Goal: Task Accomplishment & Management: Manage account settings

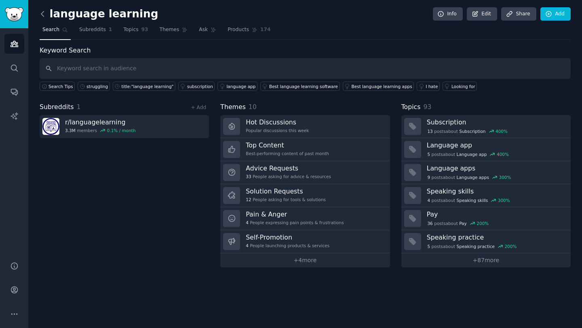
click at [44, 11] on icon at bounding box center [42, 14] width 8 height 8
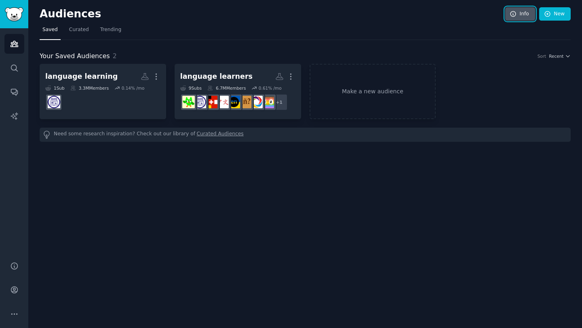
click at [517, 8] on link "Info" at bounding box center [520, 14] width 30 height 14
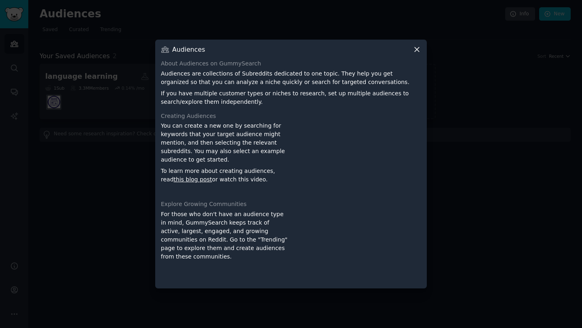
click at [414, 51] on icon at bounding box center [416, 49] width 8 height 8
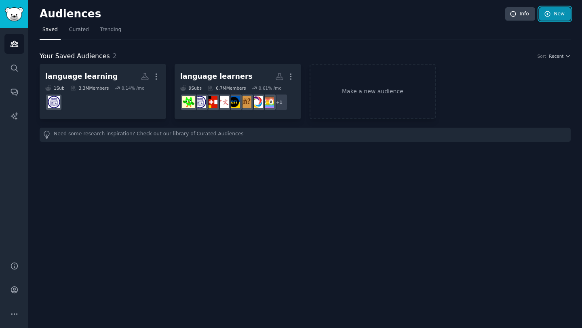
click at [557, 18] on link "New" at bounding box center [555, 14] width 32 height 14
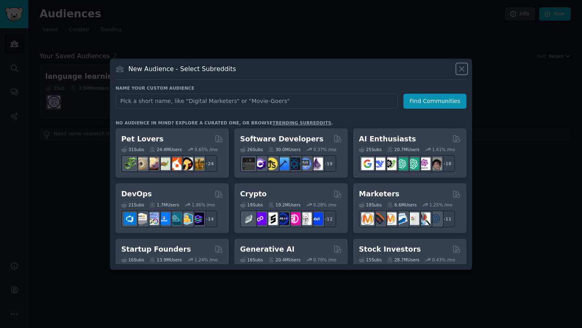
click at [459, 68] on icon at bounding box center [461, 69] width 8 height 8
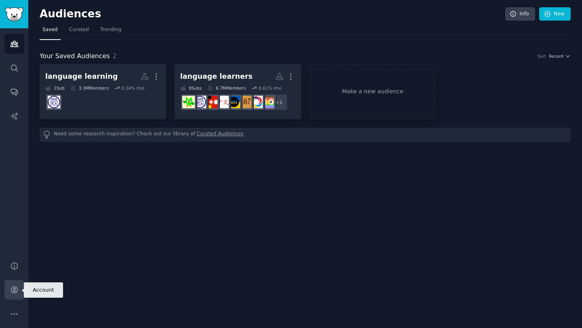
click at [17, 291] on icon "Sidebar" at bounding box center [14, 290] width 6 height 6
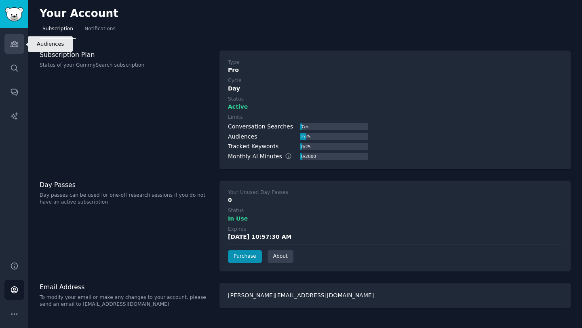
click at [8, 41] on link "Audiences" at bounding box center [14, 44] width 20 height 20
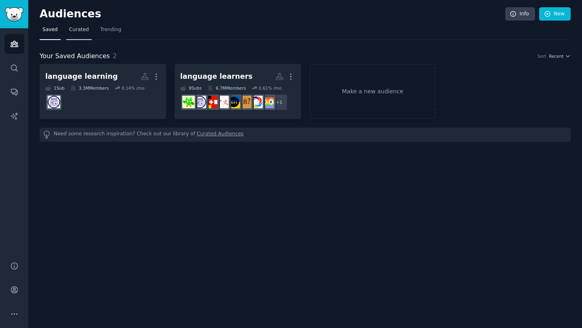
click at [78, 28] on span "Curated" at bounding box center [79, 29] width 20 height 7
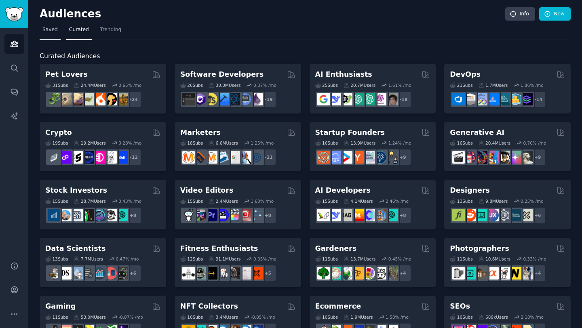
click at [50, 31] on span "Saved" at bounding box center [49, 29] width 15 height 7
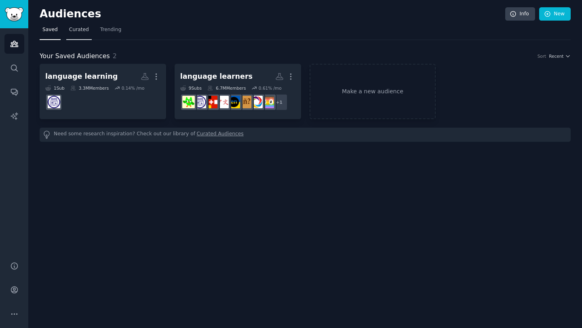
click at [77, 30] on span "Curated" at bounding box center [79, 29] width 20 height 7
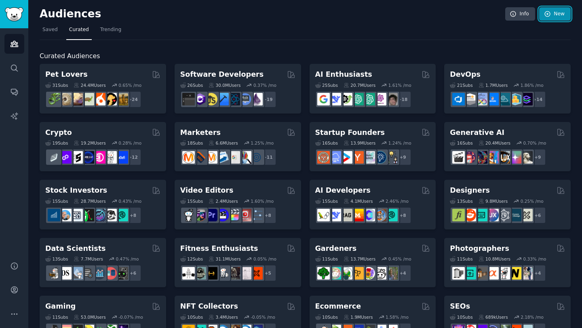
click at [550, 8] on link "New" at bounding box center [555, 14] width 32 height 14
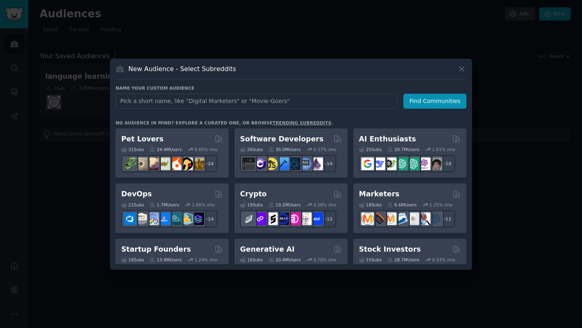
type input "Got it, Albert. I’ll start the demo research in about 15–20 minutes and will ma…"
type input "m"
type input "MD Meharaj"
click button "Find Communities" at bounding box center [434, 101] width 63 height 15
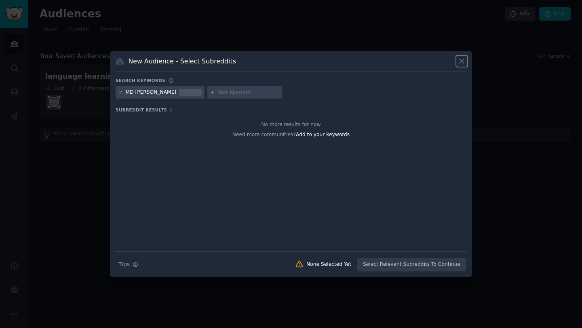
click at [465, 61] on icon at bounding box center [461, 61] width 8 height 8
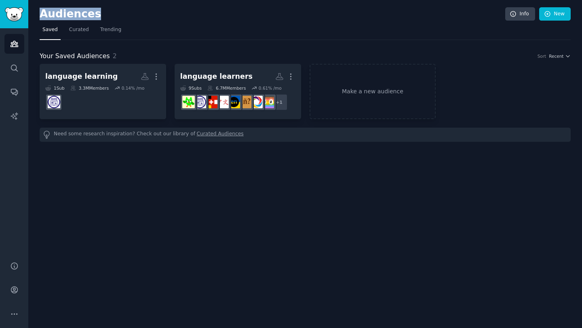
drag, startPoint x: 37, startPoint y: 14, endPoint x: 130, endPoint y: 12, distance: 93.7
click at [130, 12] on div "Audiences Info New Saved Curated Trending Your Saved Audiences 2 Sort Recent la…" at bounding box center [304, 164] width 553 height 328
copy h2 "Audiences"
click at [404, 88] on link "Make a new audience" at bounding box center [372, 91] width 126 height 55
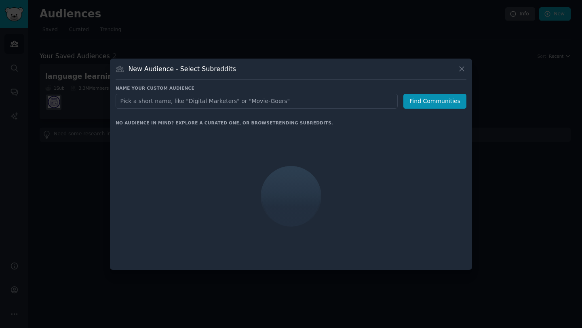
click at [360, 103] on input "text" at bounding box center [257, 101] width 282 height 15
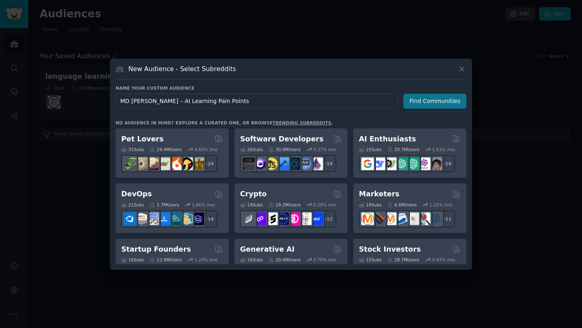
type input "MD [PERSON_NAME] – AI Learning Pain Points"
click at [419, 103] on button "Find Communities" at bounding box center [434, 101] width 63 height 15
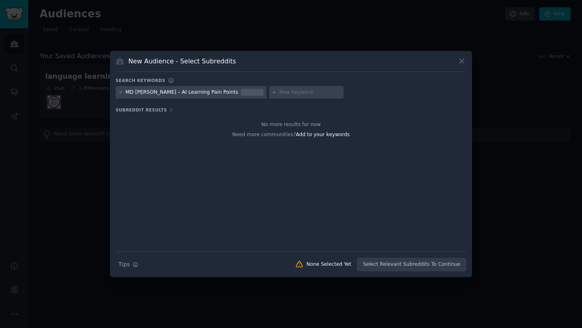
click at [279, 91] on input "text" at bounding box center [309, 92] width 61 height 7
paste input "AI learning"
paste input "AI tools"
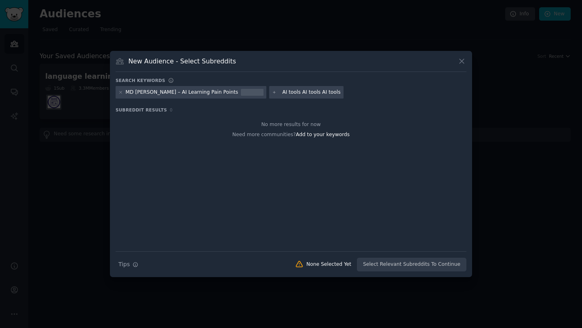
scroll to position [0, 29]
drag, startPoint x: 271, startPoint y: 90, endPoint x: 345, endPoint y: 101, distance: 75.6
click at [345, 101] on div "Search keywords MD Meharaj – AI Learning Pain Points AI learning AI tools AI to…" at bounding box center [291, 175] width 351 height 194
click at [164, 111] on h3 "Subreddit Results 0" at bounding box center [291, 110] width 351 height 6
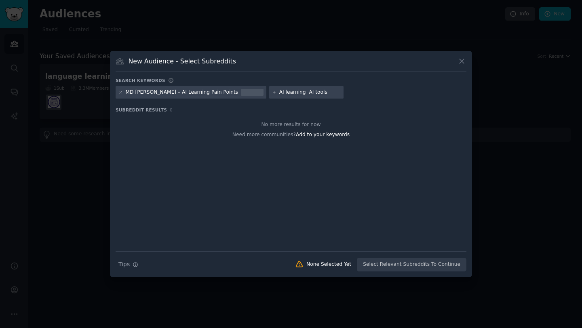
click at [170, 111] on span "0" at bounding box center [171, 109] width 3 height 5
drag, startPoint x: 281, startPoint y: 92, endPoint x: 317, endPoint y: 93, distance: 36.4
click at [317, 93] on div "MD Meharaj – AI Learning Pain Points AI learning AI tools" at bounding box center [291, 94] width 351 height 16
type input "AI learning"
click at [335, 134] on span "Add to your keywords" at bounding box center [323, 135] width 54 height 6
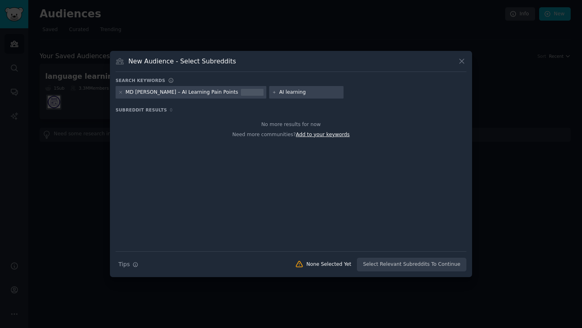
click at [335, 134] on span "Add to your keywords" at bounding box center [323, 135] width 54 height 6
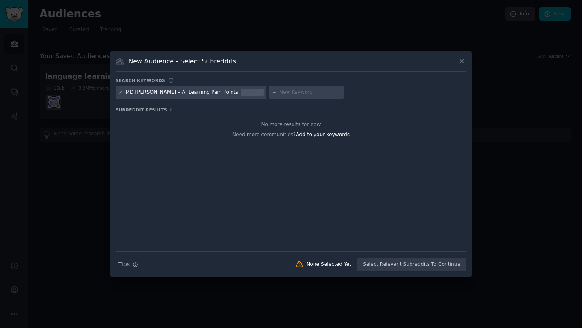
paste input "ChatGPT"
type input "ChatGPT"
click at [329, 135] on span "Add to your keywords" at bounding box center [323, 135] width 54 height 6
click at [309, 267] on div "None Selected Yet" at bounding box center [322, 264] width 67 height 8
click at [132, 264] on icon "button" at bounding box center [135, 265] width 6 height 6
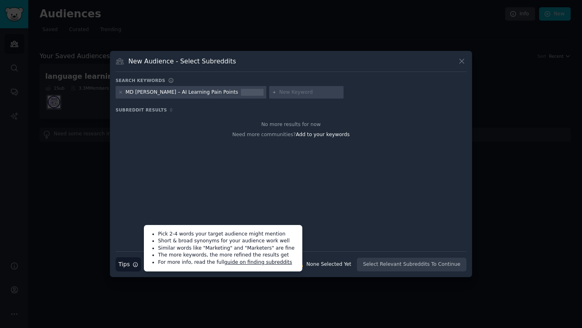
click at [249, 264] on link "guide on finding subreddits" at bounding box center [258, 262] width 68 height 6
click at [122, 92] on icon at bounding box center [120, 92] width 4 height 4
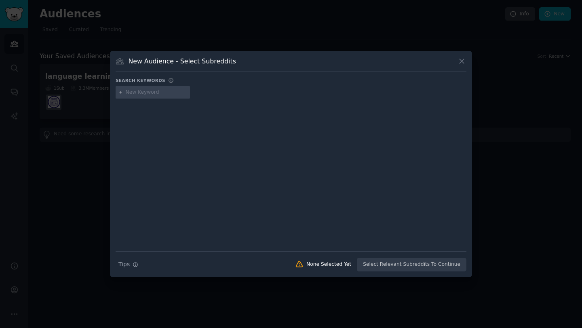
click at [154, 92] on input "text" at bounding box center [156, 92] width 61 height 7
paste input "AI learning"
type input "AI learning"
type input "c"
click at [415, 267] on div "Search Tips Tips None Selected Yet Select Relevant Subreddits To Continue" at bounding box center [291, 261] width 351 height 20
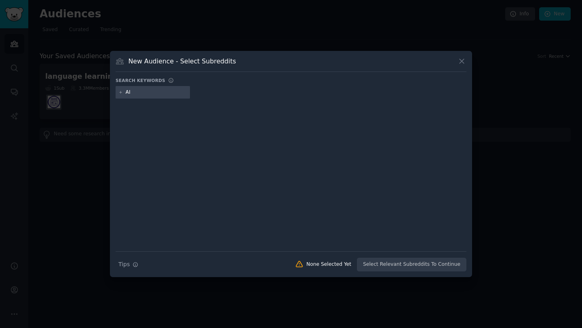
click at [321, 189] on div at bounding box center [291, 169] width 351 height 136
click at [168, 95] on input "AI" at bounding box center [156, 92] width 61 height 7
type input "AI"
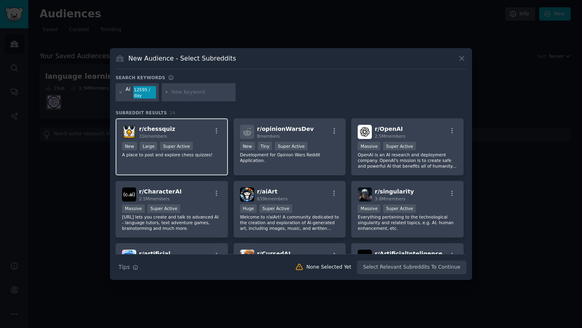
click at [197, 137] on div "r/ chessquiz 31k members" at bounding box center [171, 132] width 99 height 14
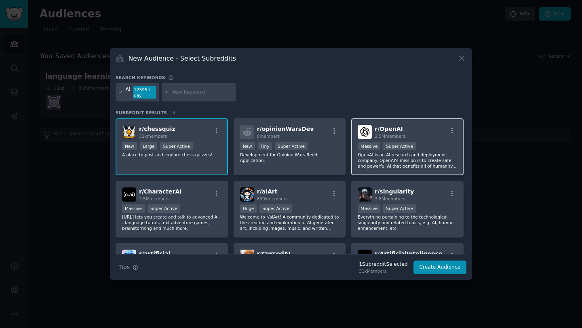
click at [416, 158] on p "OpenAI is an AI research and deployment company. OpenAI's mission is to create …" at bounding box center [406, 160] width 99 height 17
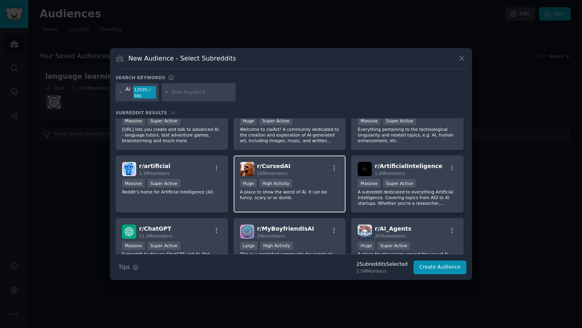
scroll to position [101, 0]
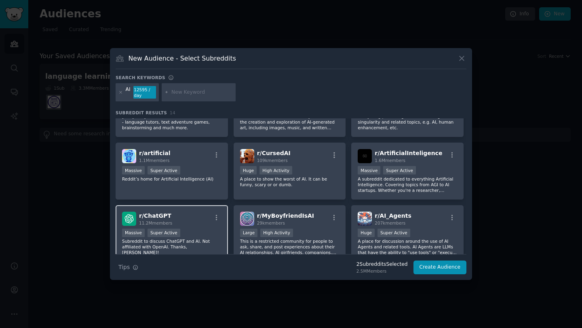
click at [182, 215] on div "r/ ChatGPT 11.2M members" at bounding box center [171, 219] width 99 height 14
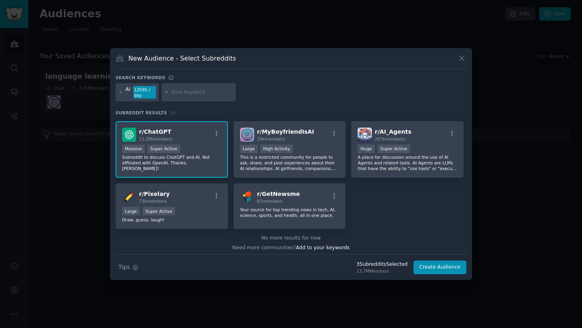
scroll to position [187, 0]
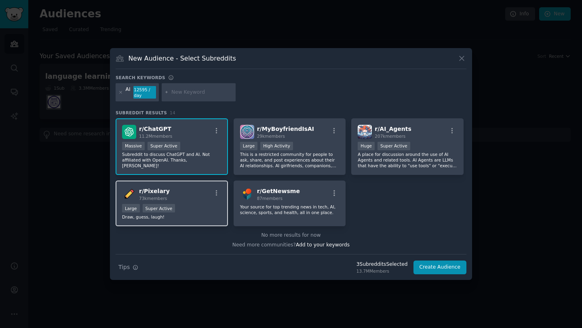
click at [182, 200] on div "r/ Pixelary 73k members" at bounding box center [171, 194] width 99 height 14
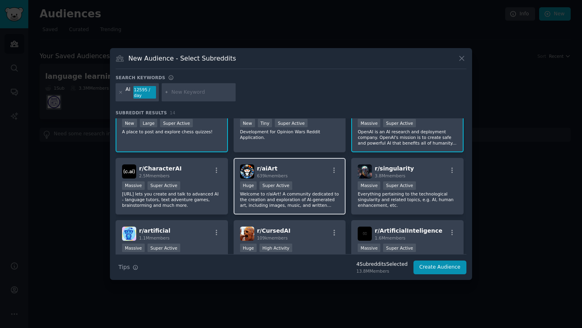
scroll to position [0, 0]
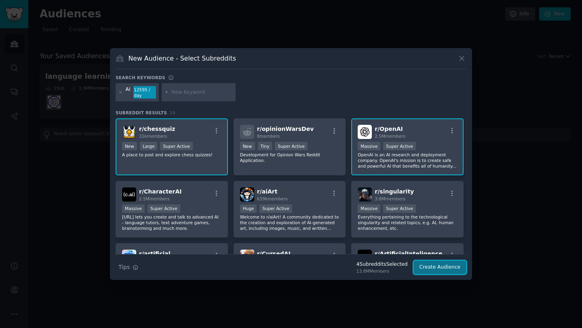
click at [431, 265] on button "Create Audience" at bounding box center [439, 268] width 53 height 14
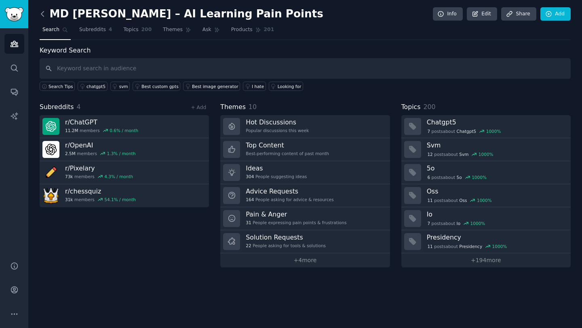
click at [46, 15] on icon at bounding box center [42, 14] width 8 height 8
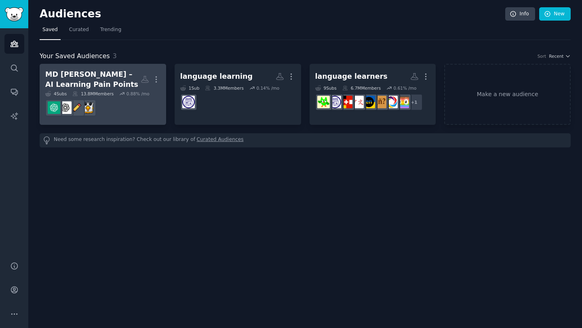
click at [107, 77] on div "MD [PERSON_NAME] – AI Learning Pain Points" at bounding box center [92, 79] width 95 height 20
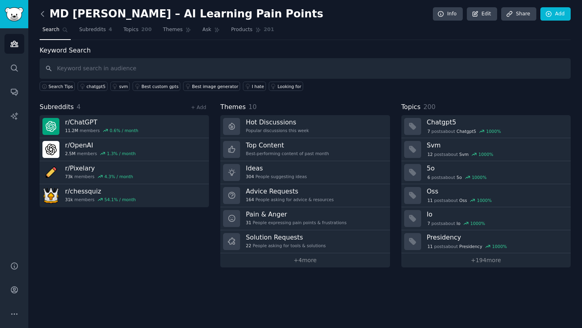
click at [44, 11] on icon at bounding box center [42, 14] width 8 height 8
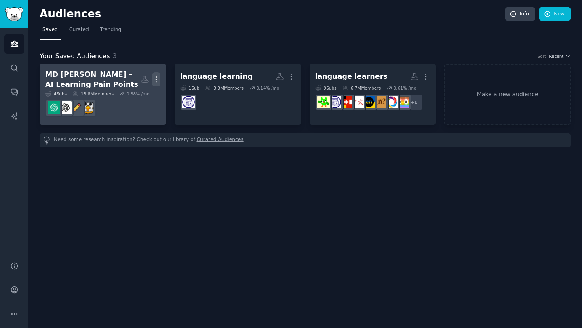
click at [156, 78] on icon "button" at bounding box center [156, 79] width 8 height 8
click at [134, 83] on p "View" at bounding box center [131, 82] width 13 height 8
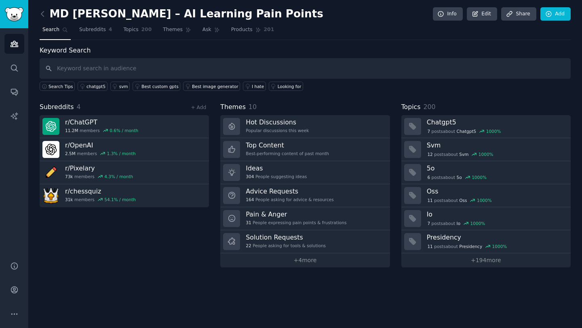
type input "AI tools"
click at [43, 17] on icon at bounding box center [42, 14] width 8 height 8
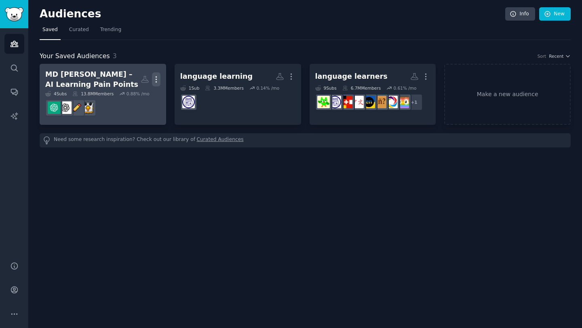
click at [155, 80] on icon "button" at bounding box center [156, 79] width 8 height 8
click at [135, 81] on p "View" at bounding box center [131, 82] width 13 height 8
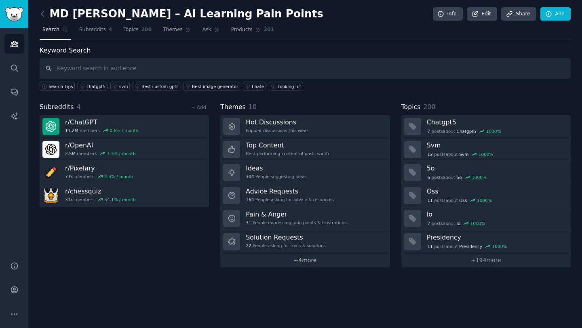
click at [306, 263] on link "+ 4 more" at bounding box center [304, 260] width 169 height 14
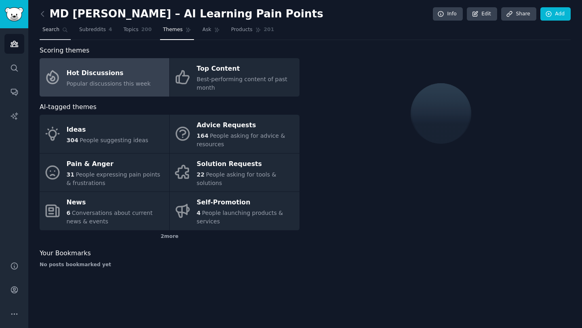
click at [52, 32] on span "Search" at bounding box center [50, 29] width 17 height 7
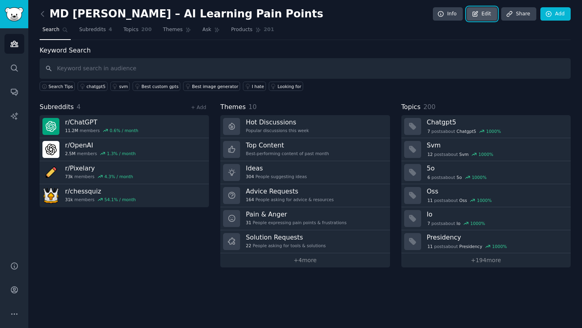
click at [496, 15] on link "Edit" at bounding box center [482, 14] width 30 height 14
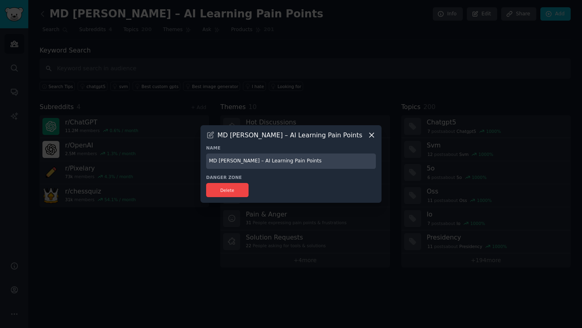
click at [372, 135] on icon at bounding box center [371, 135] width 4 height 4
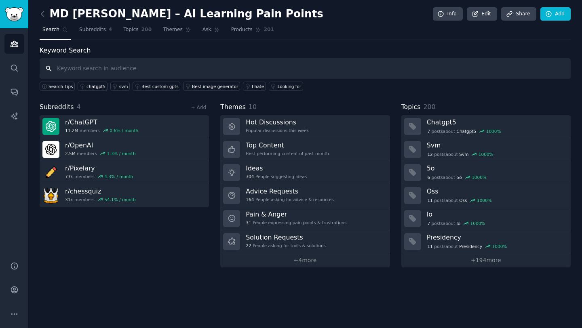
click at [103, 74] on input "text" at bounding box center [305, 68] width 531 height 21
paste input "AI tools"
type input "AI tools"
click at [168, 255] on div "Subreddits 4 + Add r/ ChatGPT 11.2M members 0.6 % / month r/ OpenAI 2.5M member…" at bounding box center [124, 184] width 169 height 165
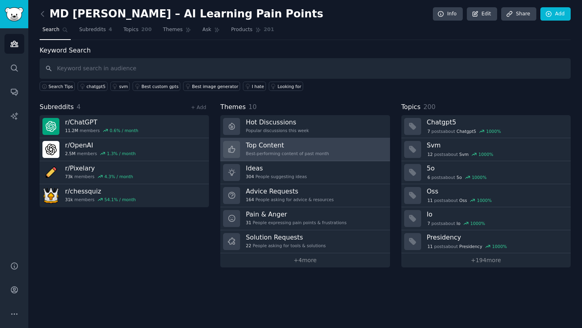
copy div "Audiences Search Conversations AI Reports Help Account More MD Meharaj – AI Lea…"
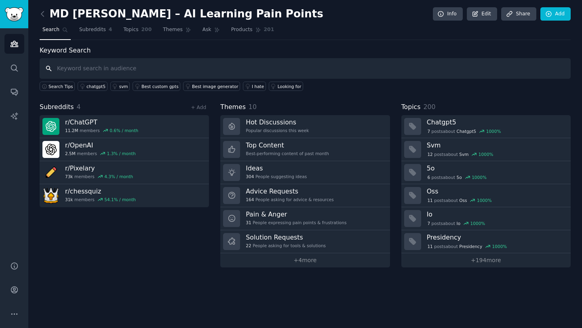
click at [255, 62] on input "text" at bounding box center [305, 68] width 531 height 21
click at [141, 32] on span "200" at bounding box center [146, 29] width 11 height 7
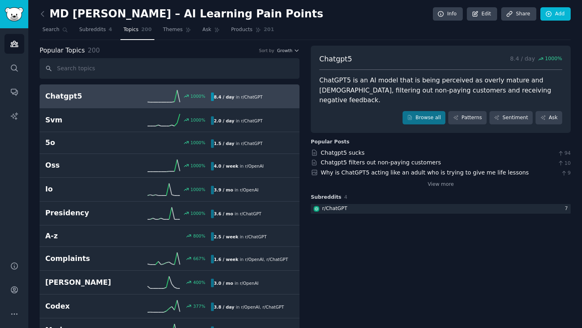
click at [257, 97] on span "r/ ChatGPT" at bounding box center [251, 97] width 21 height 5
click at [105, 35] on link "Subreddits 4" at bounding box center [95, 31] width 38 height 17
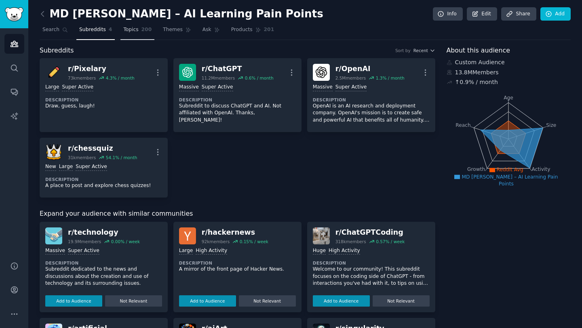
click at [143, 32] on span "200" at bounding box center [146, 29] width 11 height 7
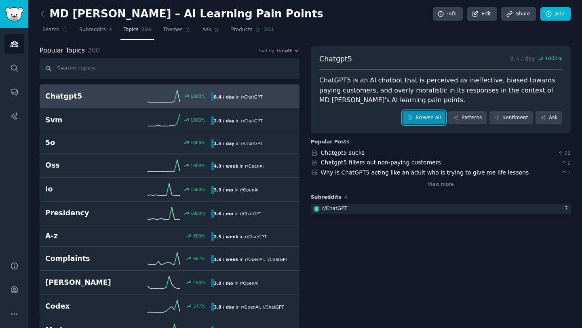
click at [427, 123] on link "Browse all" at bounding box center [423, 118] width 43 height 14
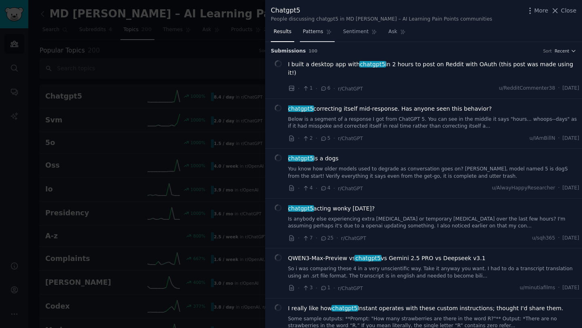
click at [313, 30] on span "Patterns" at bounding box center [313, 31] width 20 height 7
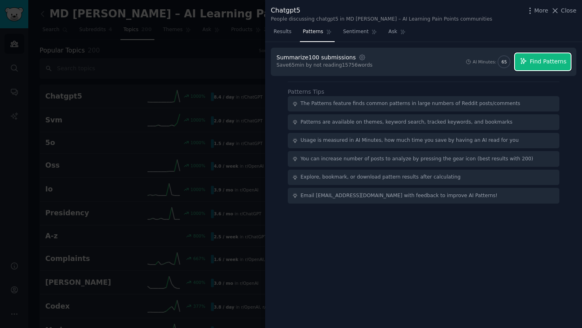
click at [552, 58] on span "Find Patterns" at bounding box center [548, 61] width 37 height 8
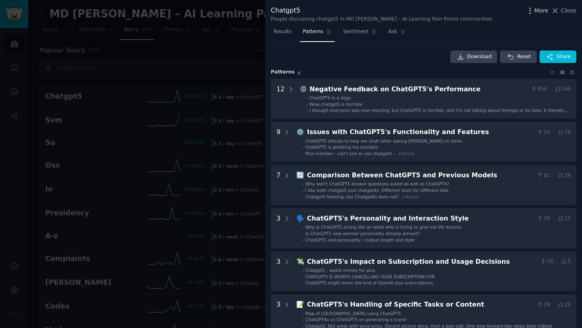
click at [540, 11] on span "More" at bounding box center [541, 10] width 14 height 8
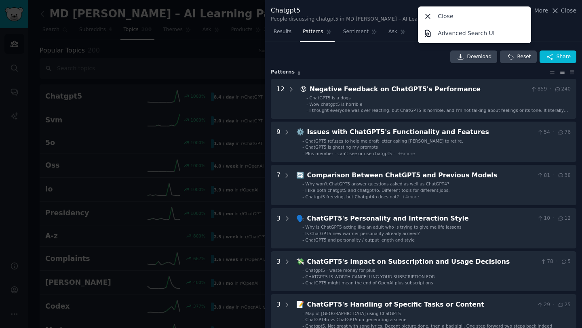
click at [548, 35] on div "Results Patterns Sentiment Ask" at bounding box center [423, 33] width 317 height 17
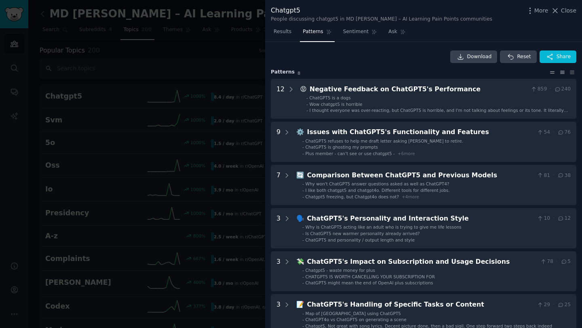
click at [551, 73] on icon at bounding box center [552, 72] width 8 height 6
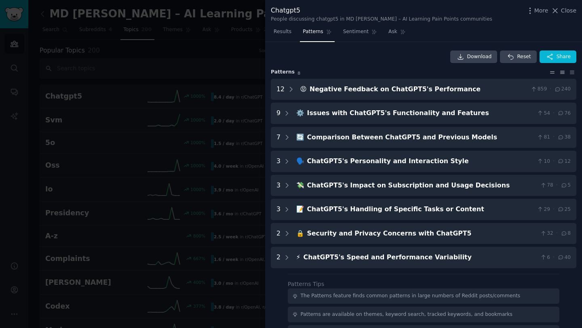
click at [560, 73] on icon at bounding box center [562, 72] width 4 height 2
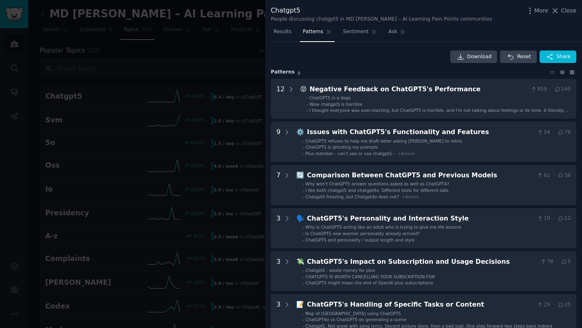
click at [568, 72] on icon at bounding box center [572, 72] width 8 height 6
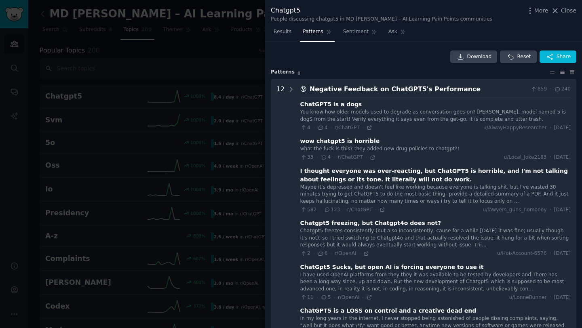
click at [562, 71] on icon at bounding box center [562, 72] width 8 height 6
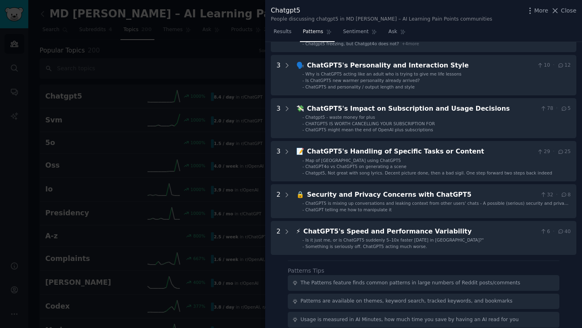
scroll to position [216, 0]
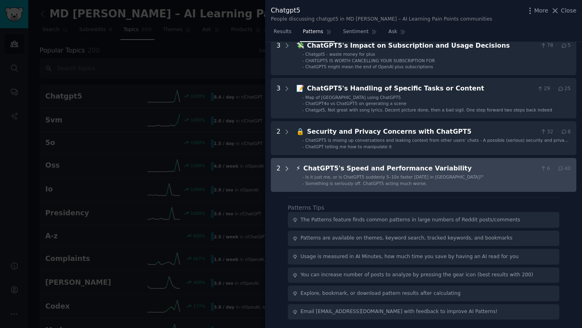
click at [282, 165] on div "2" at bounding box center [283, 175] width 14 height 23
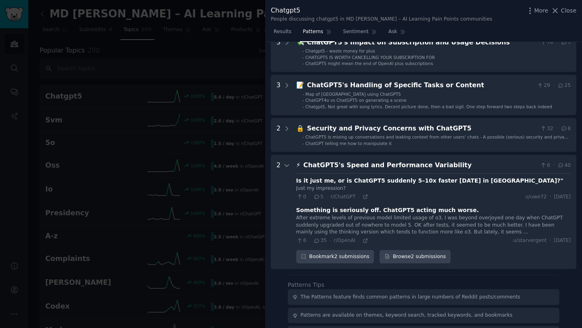
scroll to position [197, 0]
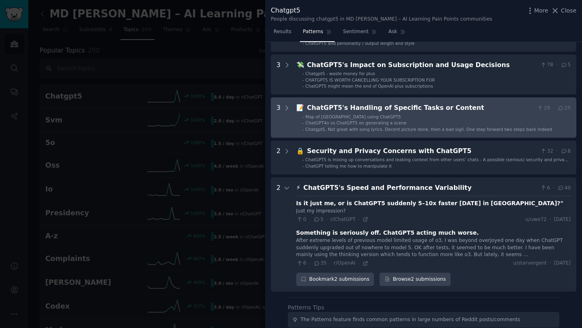
click at [304, 117] on div "-" at bounding box center [303, 117] width 2 height 6
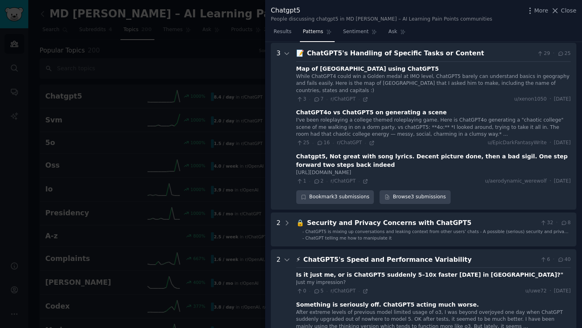
scroll to position [252, 0]
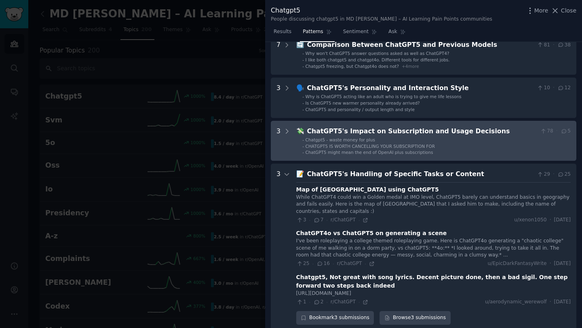
click at [367, 126] on div "ChatGPT5's Impact on Subscription and Usage Decisions" at bounding box center [422, 131] width 230 height 10
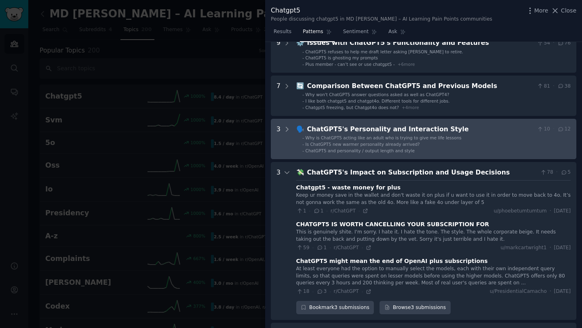
click at [357, 126] on div "ChatGPT5's Personality and Interaction Style" at bounding box center [420, 129] width 227 height 10
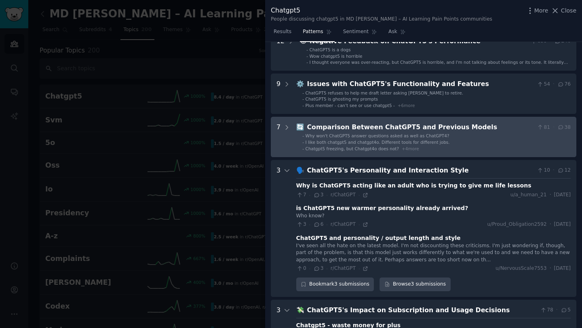
click at [353, 124] on div "Comparison Between ChatGPT5 and Previous Models" at bounding box center [420, 127] width 227 height 10
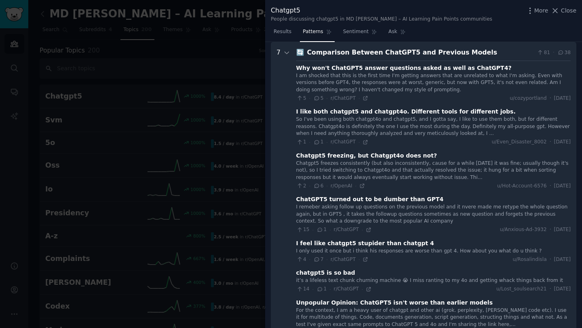
scroll to position [0, 0]
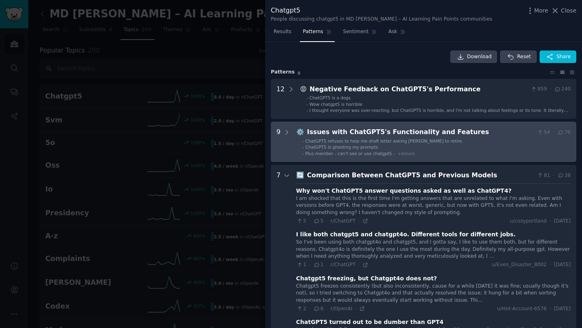
click at [353, 125] on Features "9 ⚙️ Issues with ChatGPT5's Functionality and Features 54 · 76 - ChatGPT5 refus…" at bounding box center [423, 142] width 305 height 40
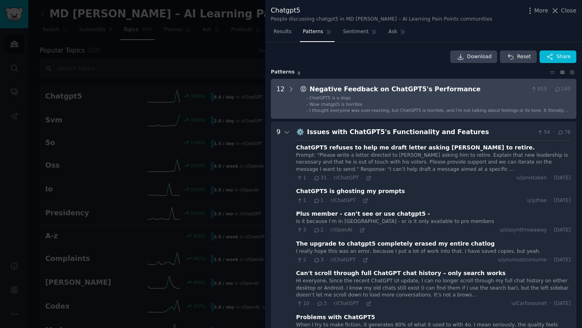
click at [330, 99] on span "ChatGPT5 is a dogs" at bounding box center [329, 97] width 41 height 5
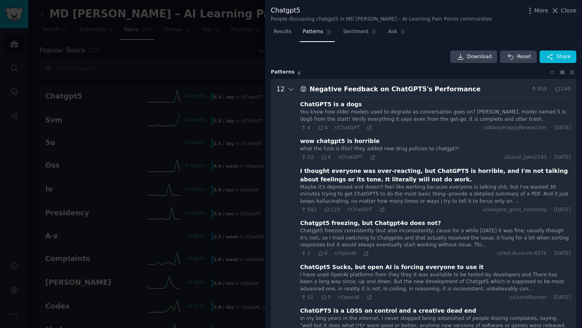
scroll to position [37, 0]
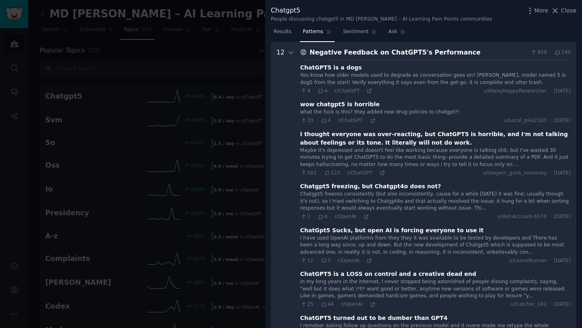
drag, startPoint x: 274, startPoint y: 42, endPoint x: 461, endPoint y: 39, distance: 186.6
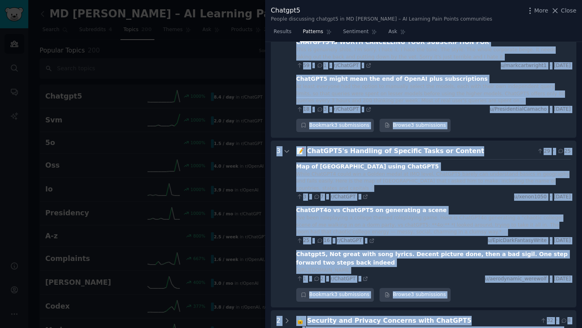
scroll to position [1719, 0]
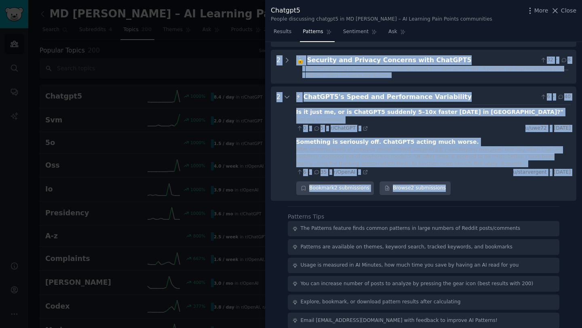
drag, startPoint x: 461, startPoint y: 38, endPoint x: 515, endPoint y: 185, distance: 156.1
click at [515, 185] on div "Results Patterns Sentiment Ask Download Reset Share Pattern s 8 12 😡 Negative F…" at bounding box center [423, 176] width 317 height 303
copy div "Download Reset Share Pattern s 8 12 😡 Negative Feedback on ChatGPT5's Performan…"
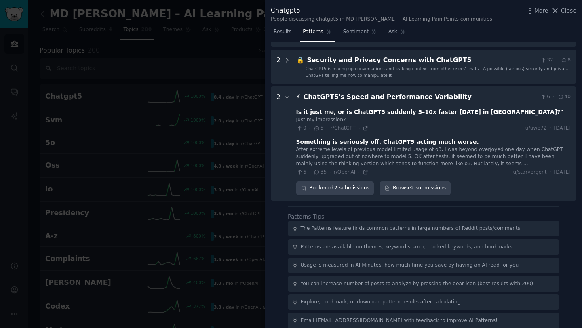
click at [185, 99] on div at bounding box center [291, 164] width 582 height 328
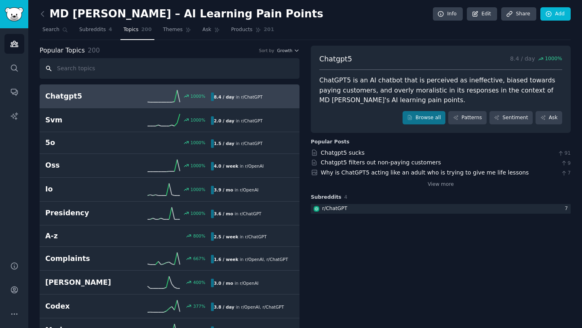
click at [127, 68] on input "text" at bounding box center [170, 68] width 260 height 21
paste input "I don’t know how to use AI in my daily work"
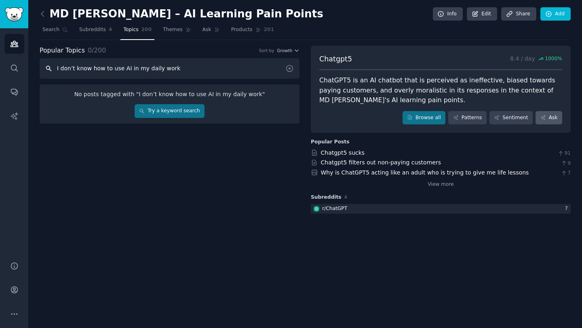
type input "I don’t know how to use AI in my daily work"
click at [544, 118] on icon at bounding box center [543, 118] width 6 height 6
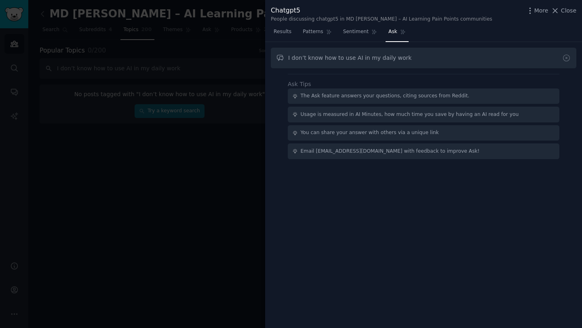
type input "I don’t know how to use AI in my daily work"
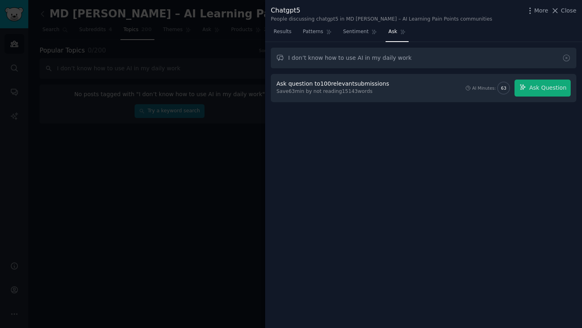
click at [475, 87] on div "AI Minutes:" at bounding box center [484, 88] width 24 height 6
click at [191, 89] on div at bounding box center [291, 164] width 582 height 328
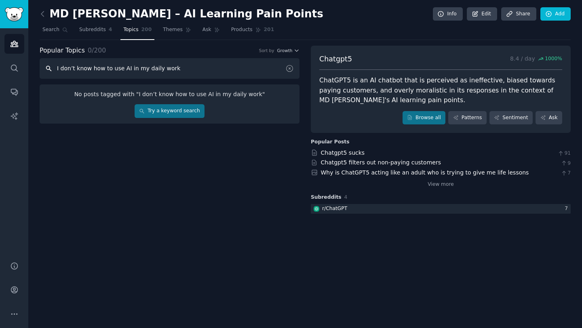
click at [189, 70] on input "I don’t know how to use AI in my daily work" at bounding box center [170, 68] width 260 height 21
click at [119, 69] on input "I don’t know how to use AI in my daily work" at bounding box center [170, 68] width 260 height 21
click at [161, 111] on link "Try a keyword search" at bounding box center [170, 111] width 70 height 14
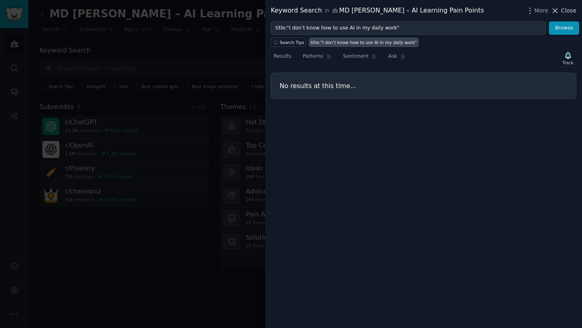
click at [556, 12] on icon at bounding box center [555, 10] width 8 height 8
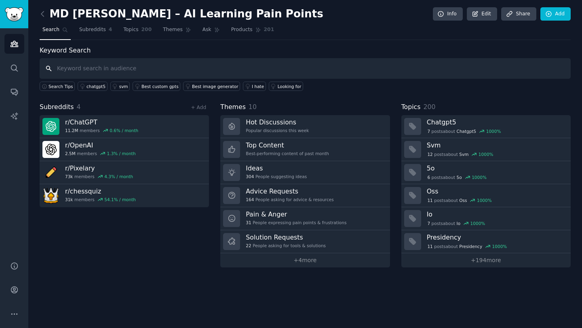
paste input "I don’t know how to use AI in my daily work"
type input "I don’t know how to use AI in my daily work"
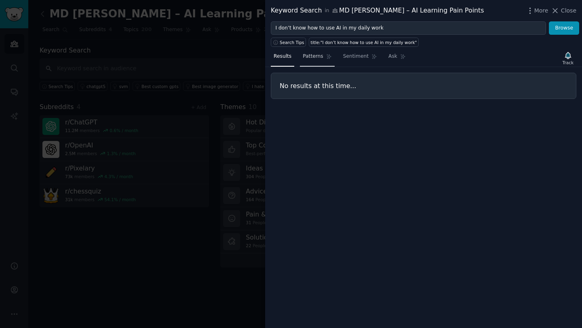
click at [320, 56] on span "Patterns" at bounding box center [313, 56] width 20 height 7
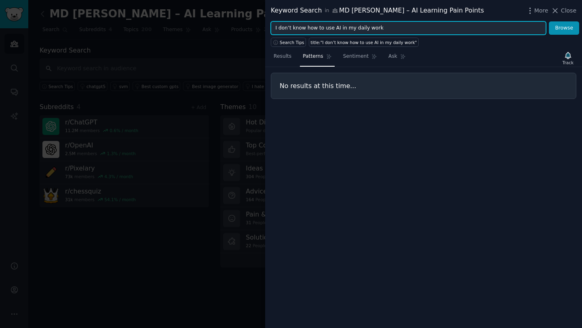
click at [364, 23] on input "I don’t know how to use AI in my daily work" at bounding box center [408, 28] width 275 height 14
paste input "AI doesn’t fit my sales process"
click at [549, 21] on button "Browse" at bounding box center [564, 28] width 30 height 14
paste input "ChatGPT5 gives wrong answers / freezes / inconsistent result"
type input "ChatGPT5 gives wrong answers / freezes / inconsistent results"
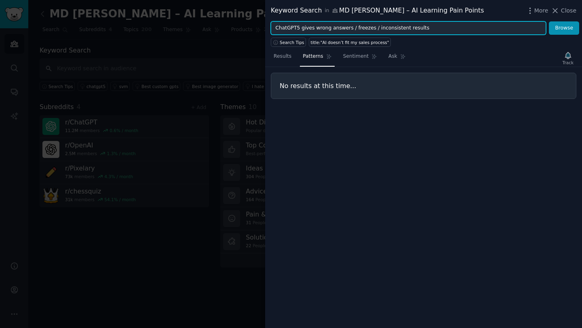
click at [549, 21] on button "Browse" at bounding box center [564, 28] width 30 height 14
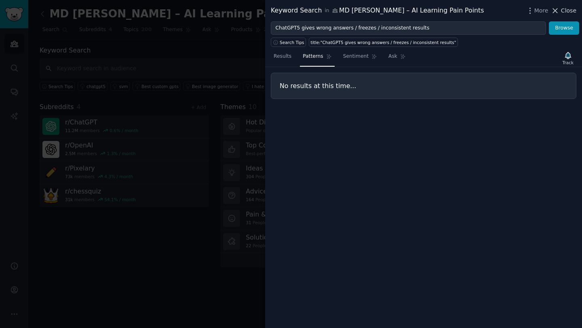
click at [563, 8] on span "Close" at bounding box center [568, 10] width 15 height 8
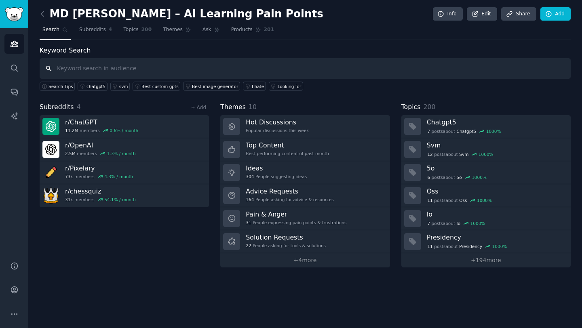
paste input "I don’t understand"
type input "I don’t understand"
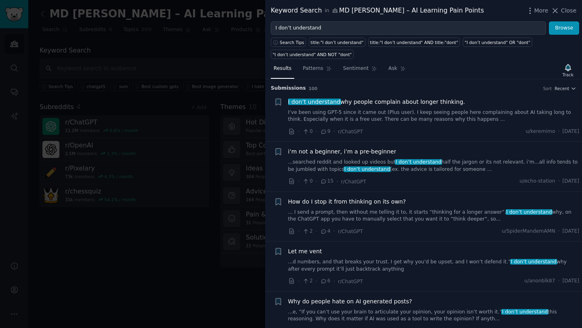
click at [446, 59] on div "Results Patterns Sentiment Ask Track Submission s 100 Sort Recent + I don’t und…" at bounding box center [423, 193] width 317 height 269
click at [563, 86] on span "Recent" at bounding box center [561, 89] width 15 height 6
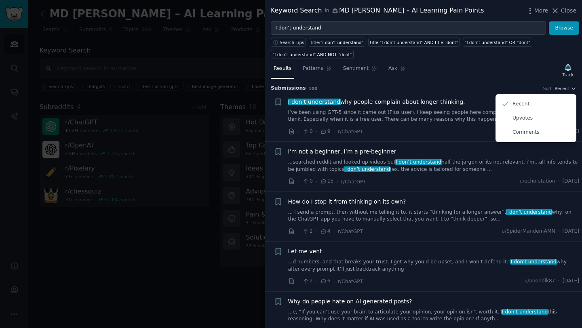
click at [525, 71] on div "Results Patterns Sentiment Ask Track" at bounding box center [423, 70] width 317 height 17
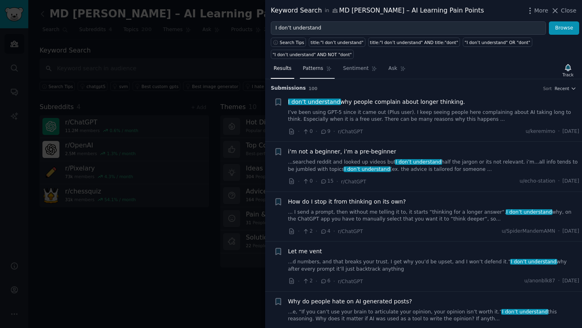
click at [312, 69] on span "Patterns" at bounding box center [313, 68] width 20 height 7
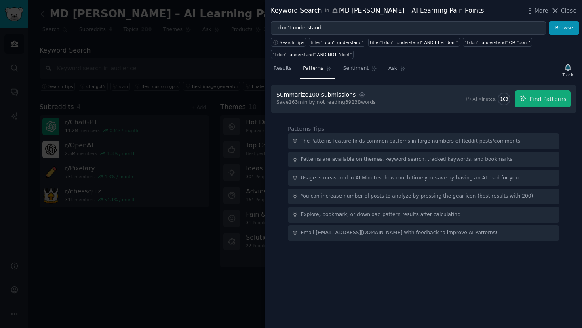
click at [323, 103] on div "Save 163 min by not reading 39238 words" at bounding box center [325, 102] width 99 height 7
click at [359, 93] on icon "button" at bounding box center [361, 94] width 5 height 5
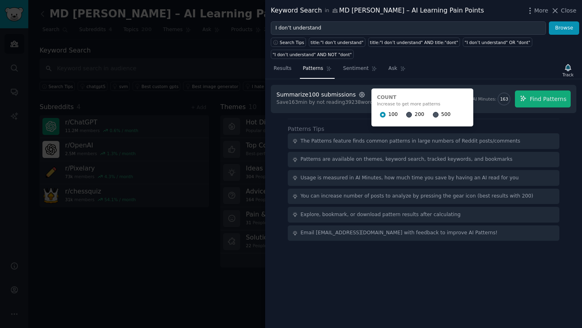
click at [359, 94] on icon "button" at bounding box center [361, 94] width 5 height 5
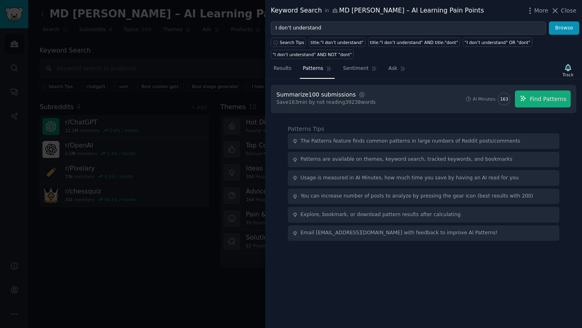
click at [318, 98] on div "Summarize 100 submissions" at bounding box center [315, 94] width 79 height 8
click at [556, 94] on button "Find Patterns" at bounding box center [543, 98] width 56 height 17
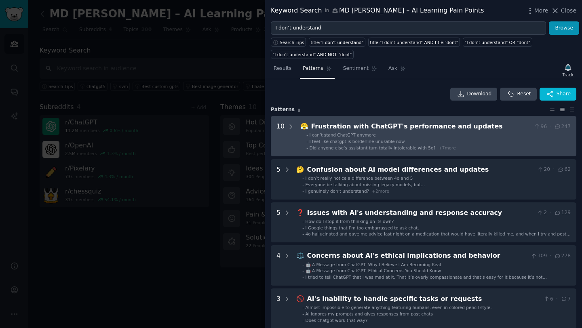
click at [337, 124] on div "Frustration with ChatGPT's performance and updates" at bounding box center [421, 127] width 220 height 10
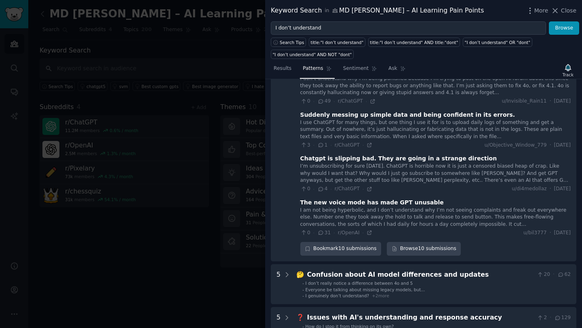
scroll to position [399, 0]
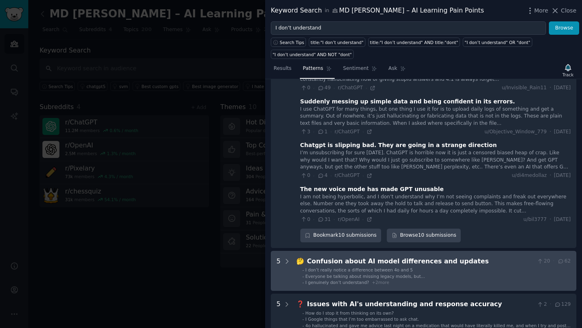
click at [436, 256] on div "Confusion about AI model differences and updates" at bounding box center [420, 261] width 227 height 10
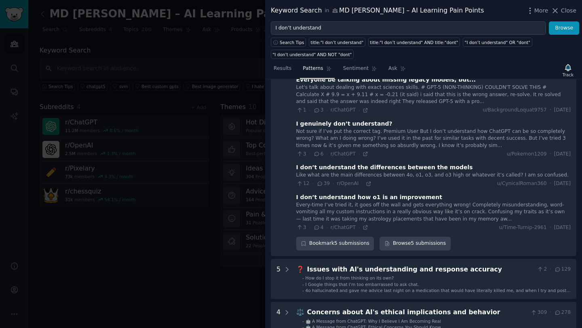
scroll to position [666, 0]
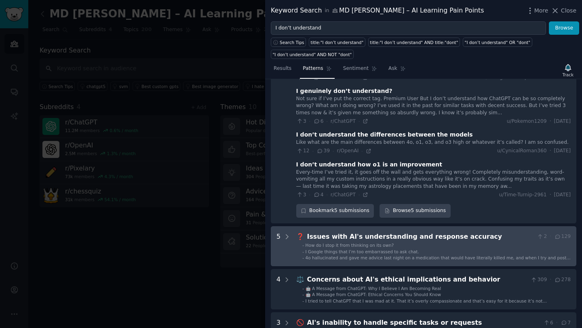
click at [401, 232] on div "Issues with AI's understanding and response accuracy" at bounding box center [420, 237] width 227 height 10
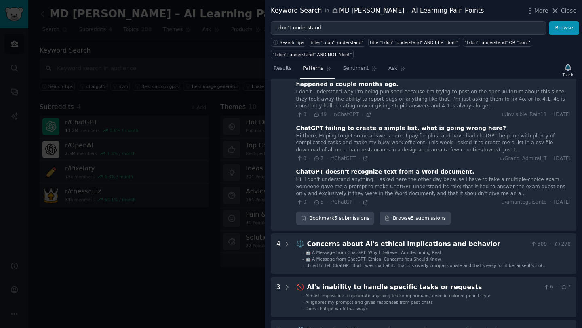
scroll to position [982, 0]
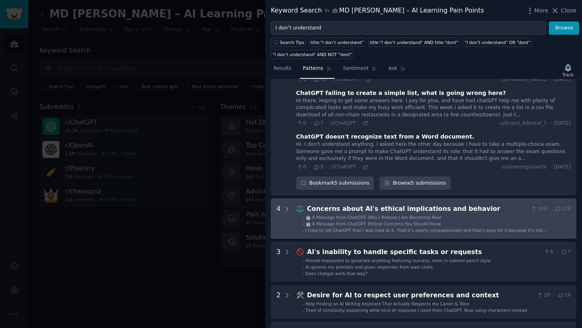
click at [411, 221] on span "🤖 A Message from ChatGPT: Ethical Concerns You Should Know" at bounding box center [372, 223] width 135 height 5
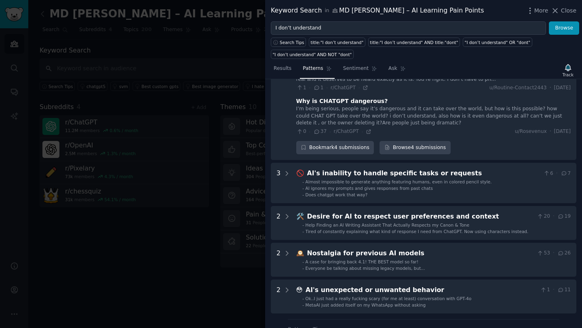
scroll to position [1255, 0]
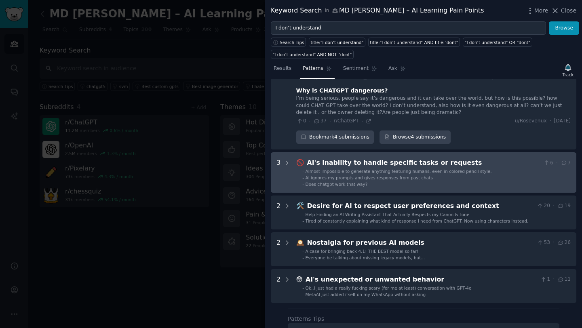
click at [416, 175] on span "AI ignores my prompts and gives responses from past chats" at bounding box center [368, 177] width 127 height 5
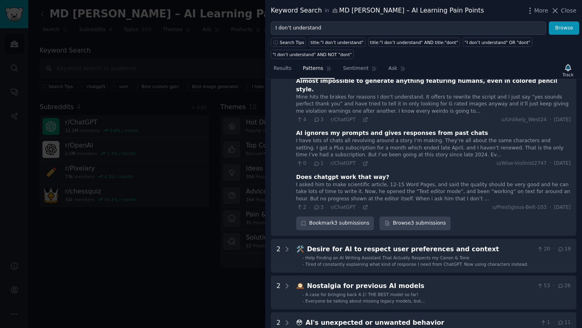
scroll to position [1353, 0]
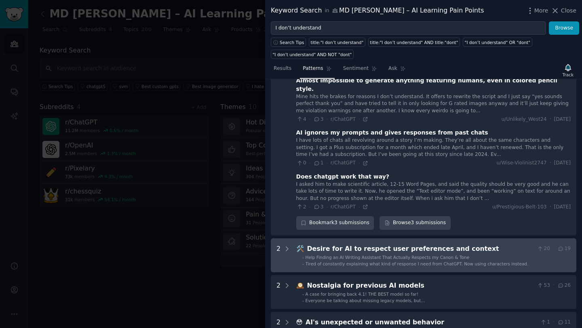
click at [394, 244] on div "Desire for AI to respect user preferences and context" at bounding box center [420, 249] width 227 height 10
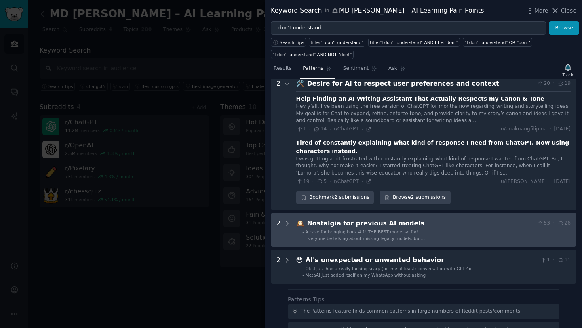
click at [411, 219] on div "Nostalgia for previous AI models" at bounding box center [420, 224] width 227 height 10
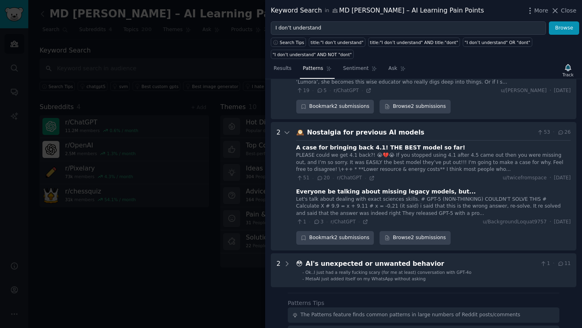
scroll to position [1661, 0]
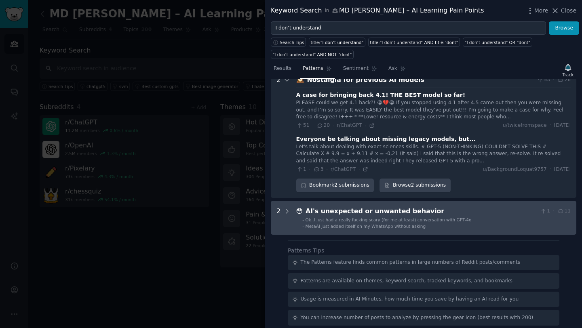
click at [401, 206] on div "😳 AI's unexpected or unwanted behavior 1 · 11 - Ok..I just had a really fucking…" at bounding box center [433, 217] width 274 height 23
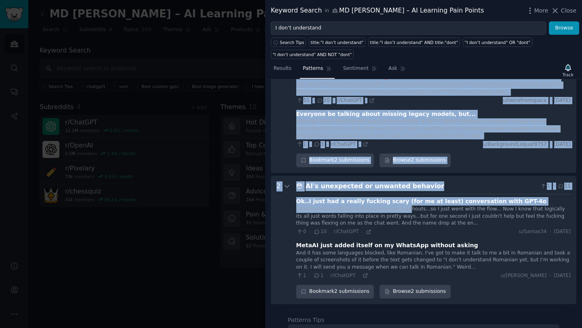
scroll to position [1756, 0]
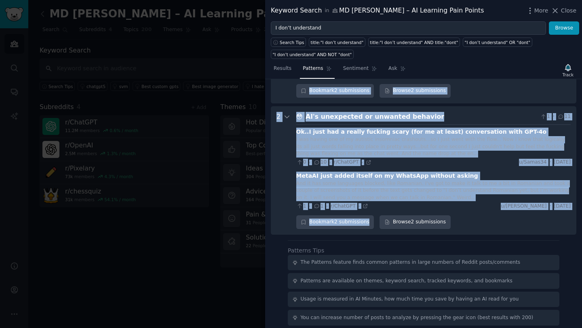
drag, startPoint x: 271, startPoint y: 104, endPoint x: 467, endPoint y: 175, distance: 208.5
copy div "Pattern s 8 10 😤 Frustration with ChatGPT's performance and updates 96 · 247 I …"
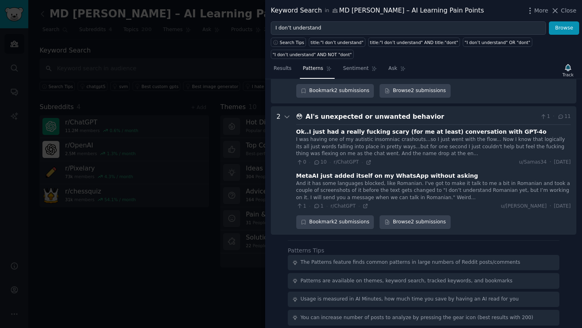
click at [506, 73] on div "Results Patterns Sentiment Ask Track" at bounding box center [423, 70] width 317 height 17
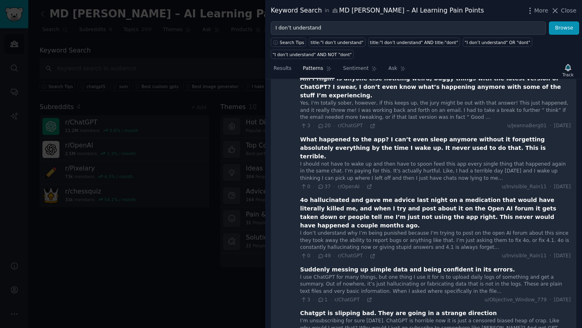
scroll to position [0, 0]
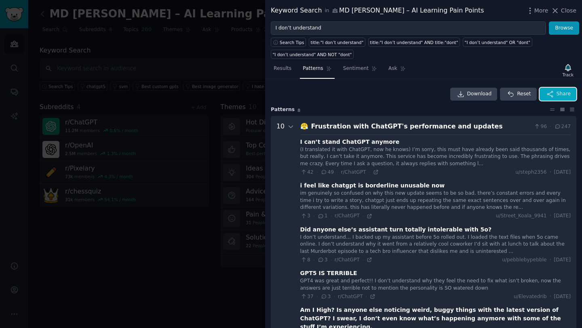
click at [568, 93] on span "Share" at bounding box center [563, 93] width 14 height 7
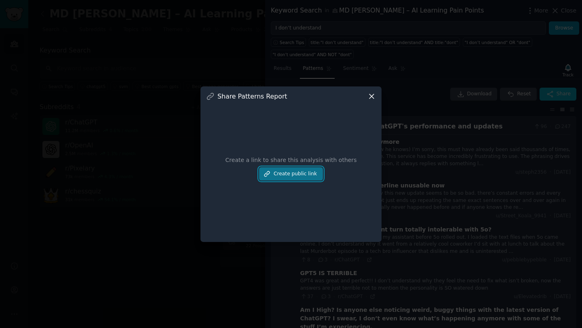
click at [305, 172] on button "Create public link" at bounding box center [291, 174] width 64 height 14
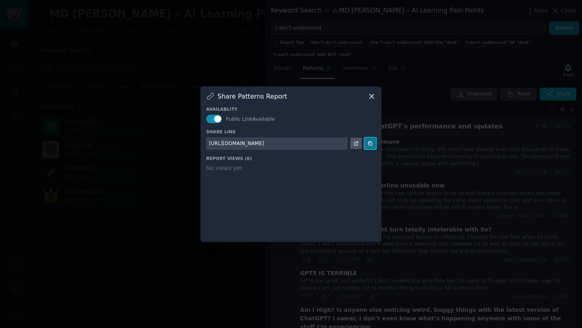
click at [369, 144] on icon at bounding box center [370, 144] width 6 height 6
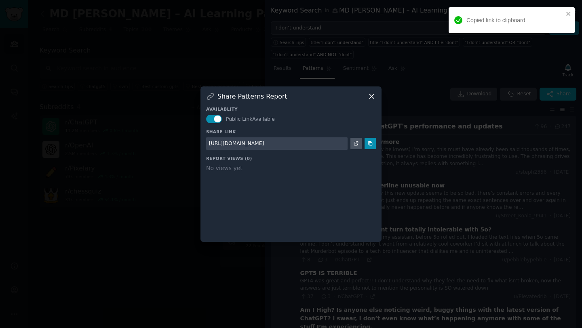
click at [372, 97] on icon at bounding box center [371, 96] width 4 height 4
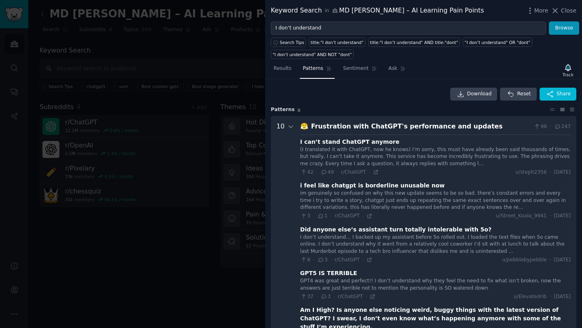
click at [209, 99] on div at bounding box center [291, 164] width 582 height 328
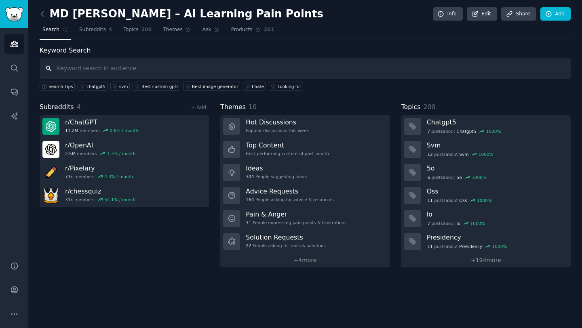
paste input "frustrated with AI"
type input "frustrated with AI"
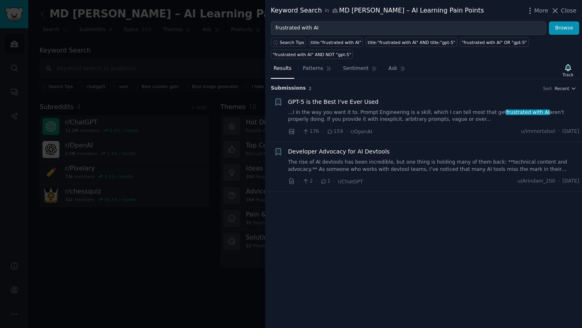
click at [419, 122] on link "...I in the way you want it to. Prompt Engineering is a skill, which I can tell…" at bounding box center [433, 116] width 291 height 14
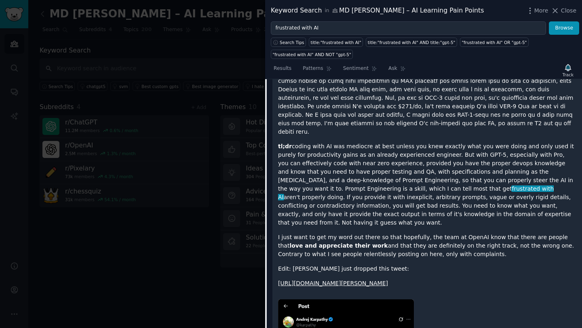
scroll to position [792, 0]
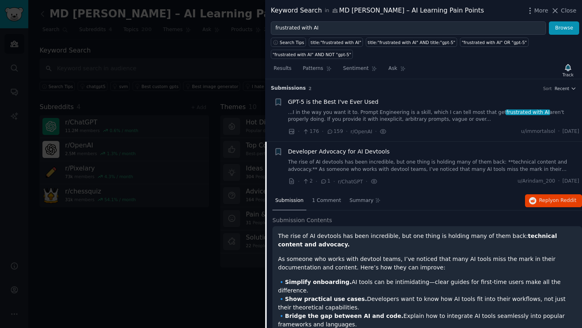
click at [334, 111] on link "...I in the way you want it to. Prompt Engineering is a skill, which I can tell…" at bounding box center [433, 116] width 291 height 14
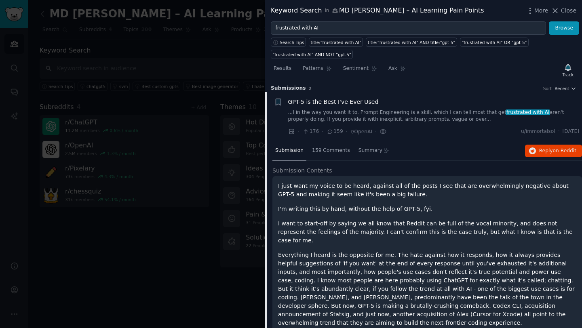
click at [323, 119] on link "...I in the way you want it to. Prompt Engineering is a skill, which I can tell…" at bounding box center [433, 116] width 291 height 14
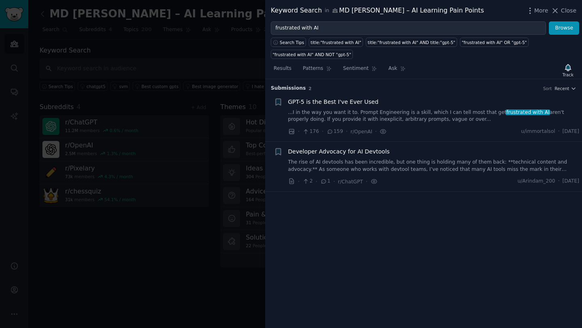
drag, startPoint x: 272, startPoint y: 80, endPoint x: 581, endPoint y: 138, distance: 314.7
click at [581, 138] on div "Submission s 2 Sort Recent + GPT-5 is the Best I've Ever Used ...I in the way y…" at bounding box center [423, 203] width 317 height 249
click at [471, 119] on link "...I in the way you want it to. Prompt Engineering is a skill, which I can tell…" at bounding box center [433, 116] width 291 height 14
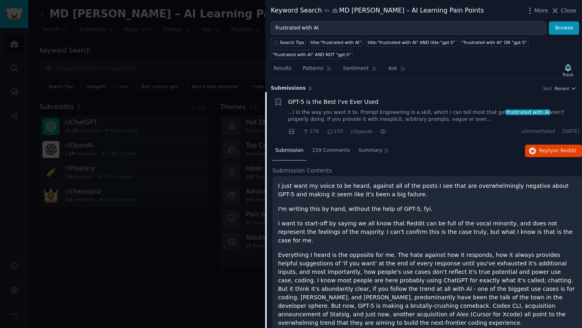
scroll to position [13, 0]
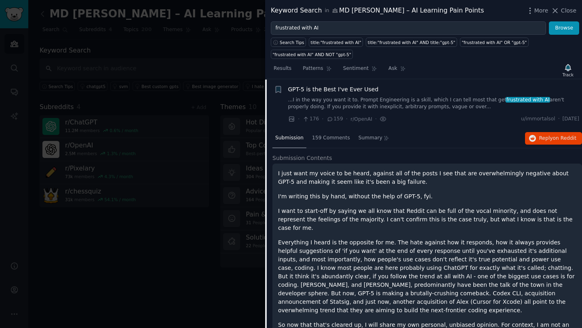
click at [272, 83] on li "Bookmark this conversation + GPT-5 is the Best I've Ever Used ...I in the way y…" at bounding box center [423, 105] width 317 height 50
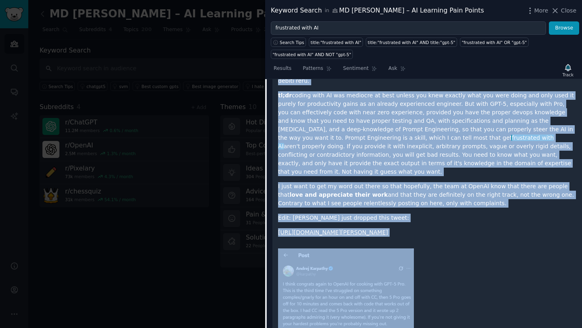
scroll to position [792, 0]
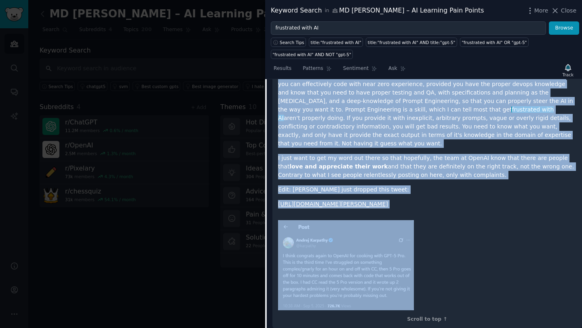
drag, startPoint x: 272, startPoint y: 83, endPoint x: 458, endPoint y: 220, distance: 231.4
copy div "GPT-5 is the Best I've Ever Used ...I in the way you want it to. Prompt Enginee…"
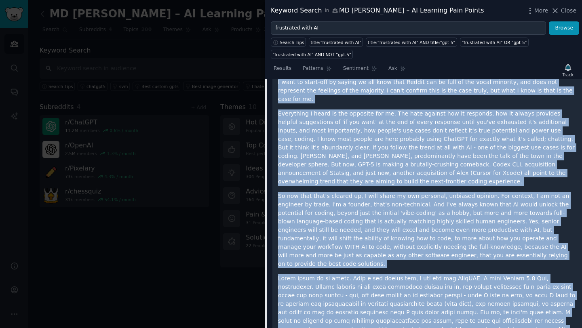
scroll to position [0, 0]
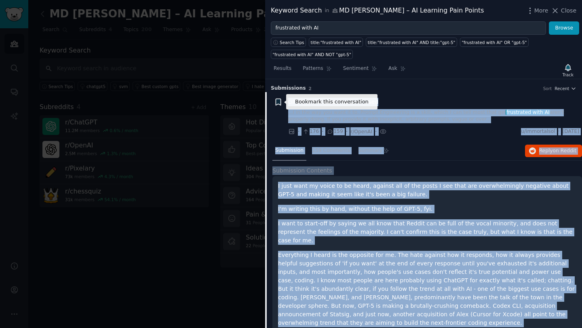
click at [278, 102] on icon "button" at bounding box center [277, 102] width 5 height 6
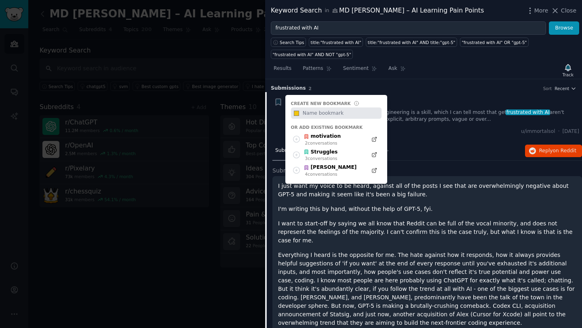
click at [476, 108] on div "GPT-5 is the Best I've Ever Used ...I in the way you want it to. Prompt Enginee…" at bounding box center [433, 110] width 291 height 25
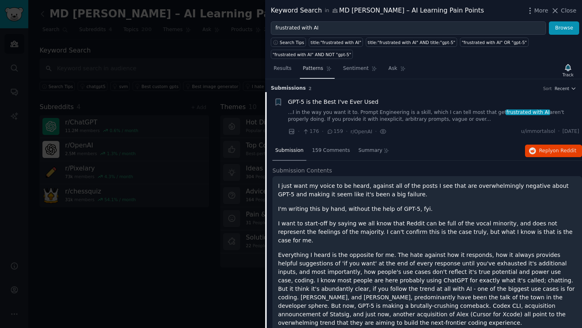
click at [310, 67] on span "Patterns" at bounding box center [313, 68] width 20 height 7
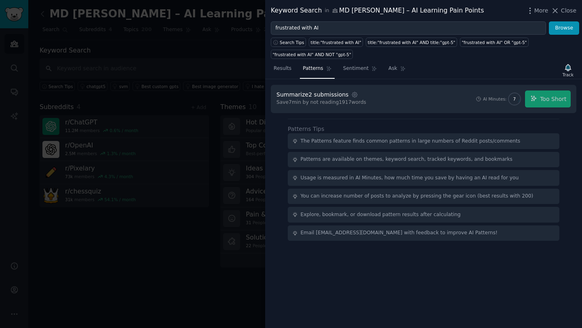
click at [301, 96] on div "Summarize 2 submissions" at bounding box center [312, 94] width 72 height 8
click at [352, 95] on icon "button" at bounding box center [354, 94] width 5 height 5
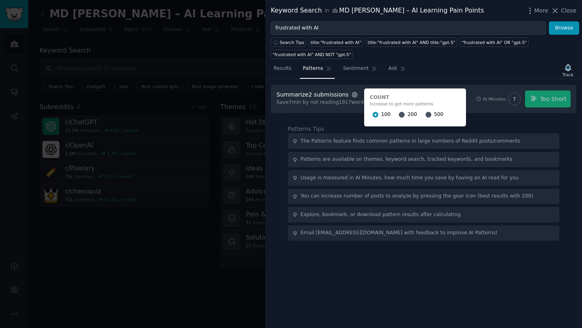
click at [352, 95] on icon "button" at bounding box center [354, 94] width 5 height 5
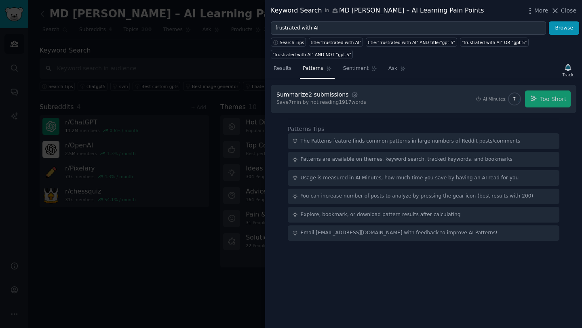
click at [554, 99] on div "AI Minutes: 7 Too Short" at bounding box center [522, 98] width 95 height 17
click at [494, 100] on div "AI Minutes:" at bounding box center [495, 99] width 24 height 6
click at [319, 104] on div "Save 7 min by not reading 1917 words" at bounding box center [321, 102] width 90 height 7
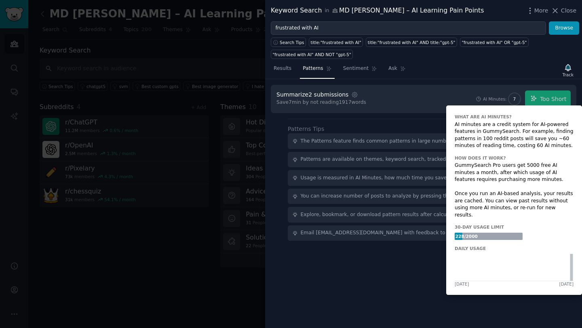
click at [512, 98] on span "7" at bounding box center [514, 99] width 11 height 6
click at [492, 98] on div "AI Minutes:" at bounding box center [495, 99] width 24 height 6
click at [483, 99] on div "AI Minutes: 7" at bounding box center [498, 98] width 47 height 13
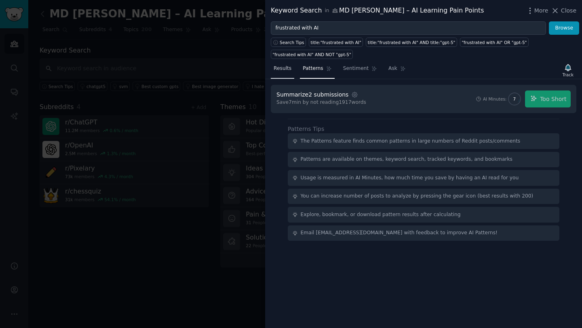
click at [275, 68] on span "Results" at bounding box center [282, 68] width 18 height 7
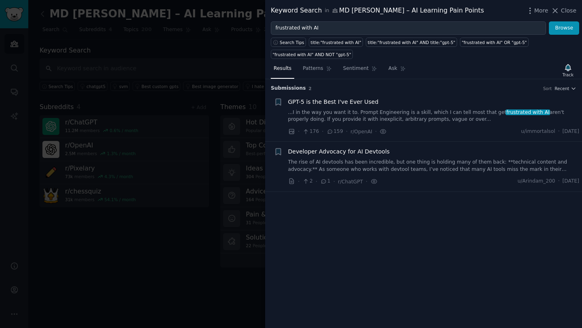
click at [509, 118] on link "...I in the way you want it to. Prompt Engineering is a skill, which I can tell…" at bounding box center [433, 116] width 291 height 14
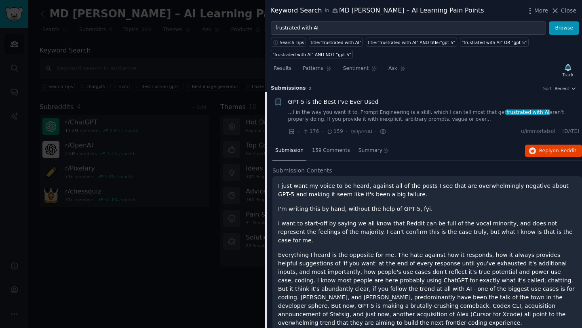
scroll to position [13, 0]
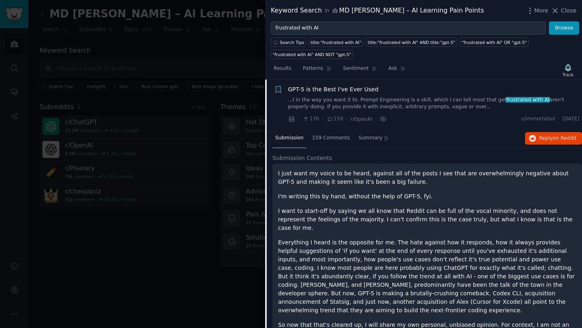
click at [417, 102] on link "...I in the way you want it to. Prompt Engineering is a skill, which I can tell…" at bounding box center [433, 104] width 291 height 14
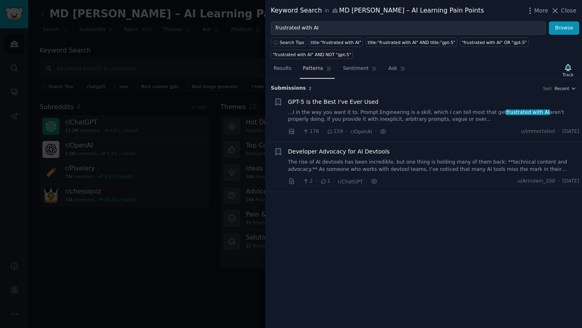
click at [317, 70] on span "Patterns" at bounding box center [313, 68] width 20 height 7
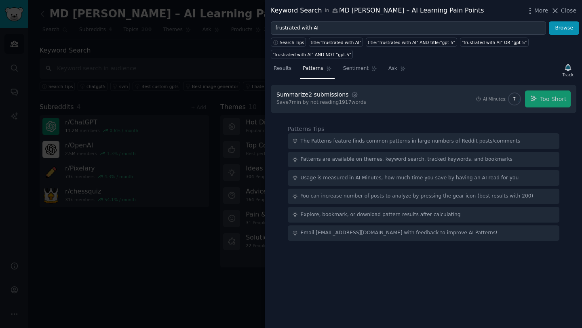
click at [549, 97] on div "AI Minutes: 7 Too Short" at bounding box center [522, 98] width 95 height 17
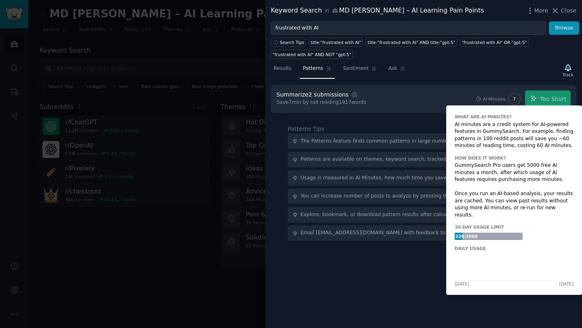
click at [515, 98] on span "7" at bounding box center [514, 99] width 3 height 6
click at [476, 246] on div "Daily usage" at bounding box center [469, 249] width 31 height 6
click at [471, 224] on div "30-day usage limit" at bounding box center [478, 227] width 49 height 6
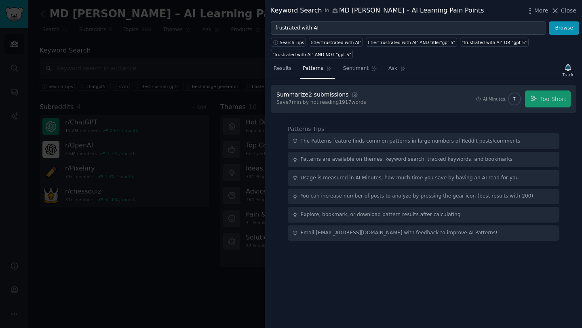
click at [342, 153] on div "Patterns are available on themes, keyword search, tracked keywords, and bookmar…" at bounding box center [423, 160] width 271 height 16
click at [312, 98] on div "Summarize 2 submissions" at bounding box center [312, 94] width 72 height 8
click at [351, 95] on icon "button" at bounding box center [354, 94] width 7 height 7
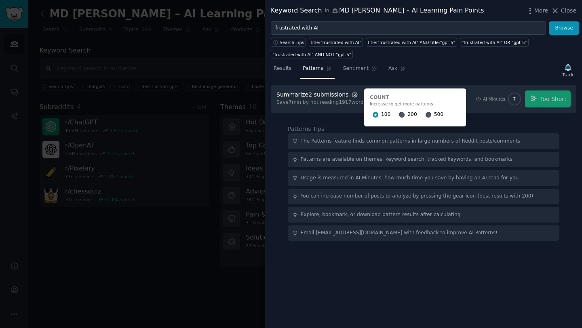
click at [351, 94] on icon "button" at bounding box center [354, 94] width 7 height 7
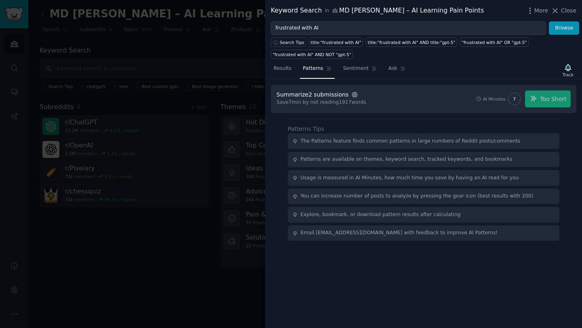
click at [351, 94] on icon "button" at bounding box center [354, 94] width 7 height 7
click at [353, 65] on span "Sentiment" at bounding box center [355, 68] width 25 height 7
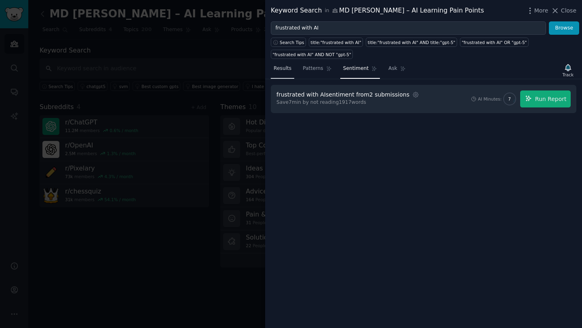
click at [288, 66] on span "Results" at bounding box center [282, 68] width 18 height 7
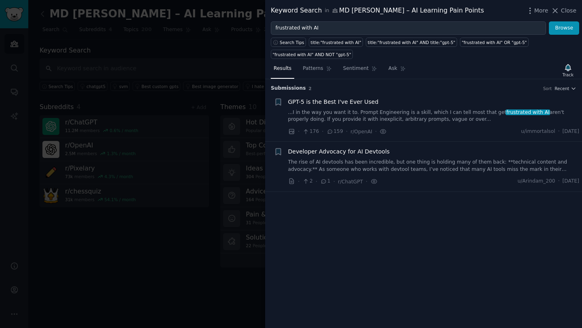
click at [346, 102] on span "GPT-5 is the Best I've Ever Used" at bounding box center [333, 102] width 90 height 8
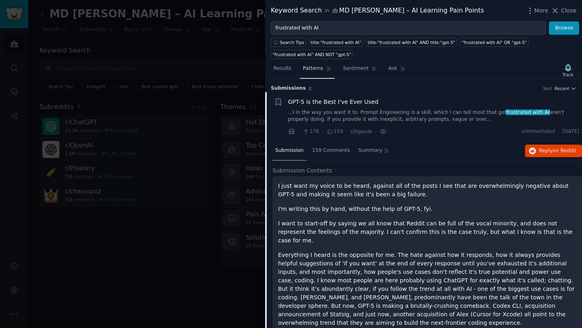
click at [311, 71] on span "Patterns" at bounding box center [313, 68] width 20 height 7
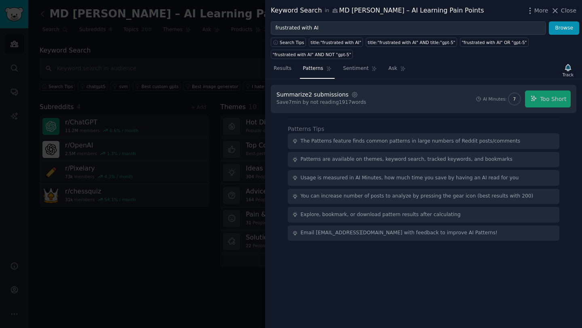
click at [561, 100] on div "AI Minutes: 7 Too Short" at bounding box center [522, 98] width 95 height 17
click at [283, 67] on span "Results" at bounding box center [282, 68] width 18 height 7
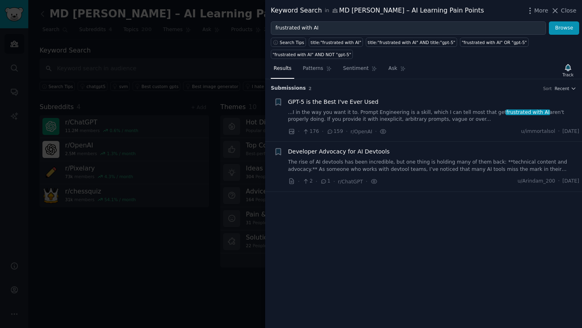
click at [329, 108] on div "GPT-5 is the Best I've Ever Used ...I in the way you want it to. Prompt Enginee…" at bounding box center [433, 110] width 291 height 25
click at [309, 100] on span "GPT-5 is the Best I've Ever Used" at bounding box center [333, 102] width 90 height 8
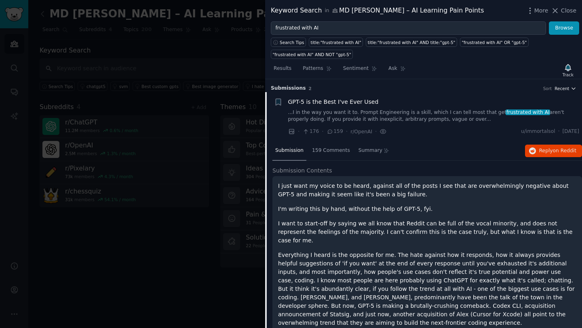
click at [570, 88] on icon "button" at bounding box center [573, 89] width 6 height 6
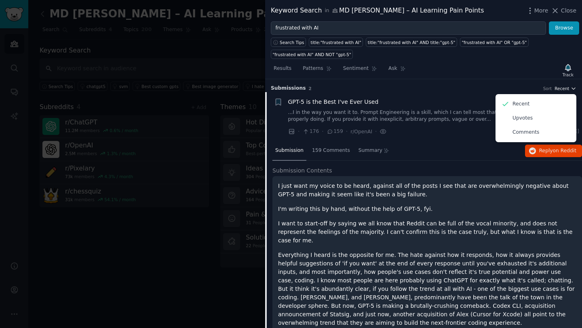
click at [570, 88] on icon "button" at bounding box center [573, 89] width 6 height 6
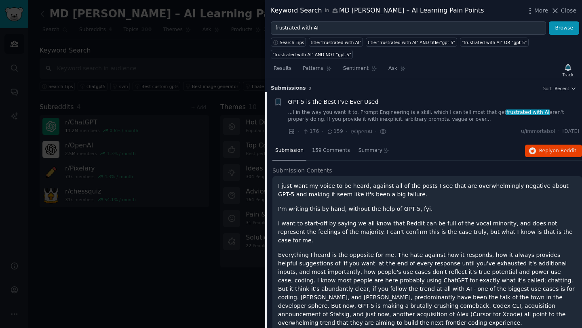
click at [532, 17] on div "Keyword Search in MD Meharaj – AI Learning Pain Points More Close" at bounding box center [423, 10] width 317 height 21
click at [530, 10] on icon "button" at bounding box center [529, 11] width 1 height 6
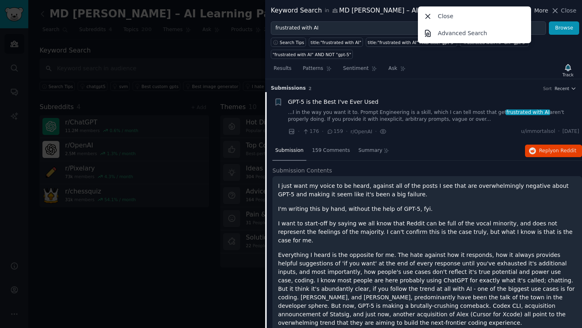
click at [531, 10] on div "Close Advanced Search" at bounding box center [474, 24] width 113 height 37
click at [314, 69] on span "Patterns" at bounding box center [313, 68] width 20 height 7
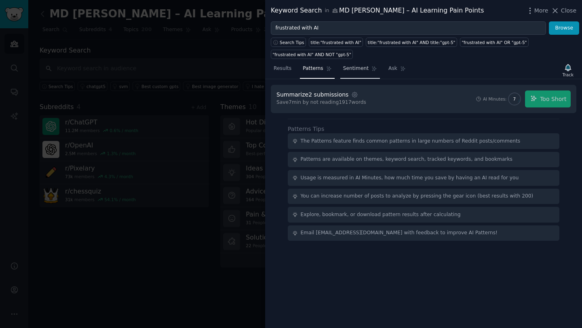
click at [363, 70] on span "Sentiment" at bounding box center [355, 68] width 25 height 7
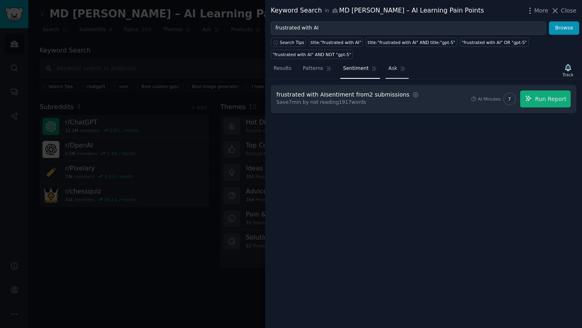
click at [395, 70] on link "Ask" at bounding box center [396, 70] width 23 height 17
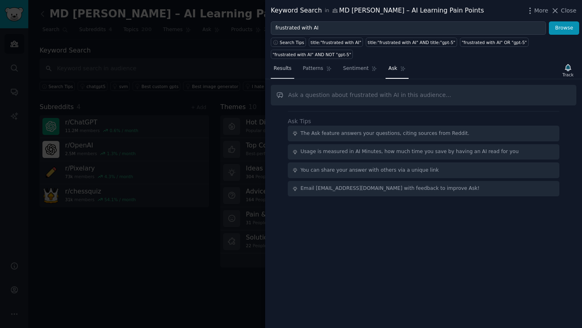
click at [288, 65] on span "Results" at bounding box center [282, 68] width 18 height 7
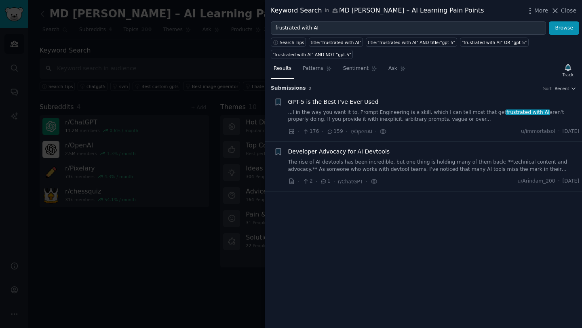
click at [337, 116] on link "...I in the way you want it to. Prompt Engineering is a skill, which I can tell…" at bounding box center [433, 116] width 291 height 14
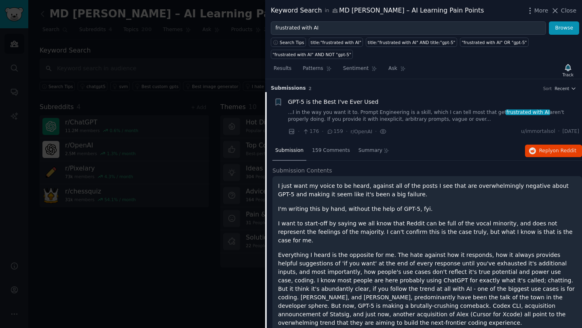
scroll to position [13, 0]
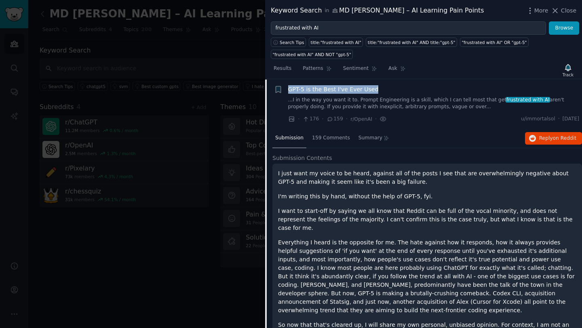
click at [338, 90] on span "GPT-5 is the Best I've Ever Used" at bounding box center [333, 89] width 90 height 8
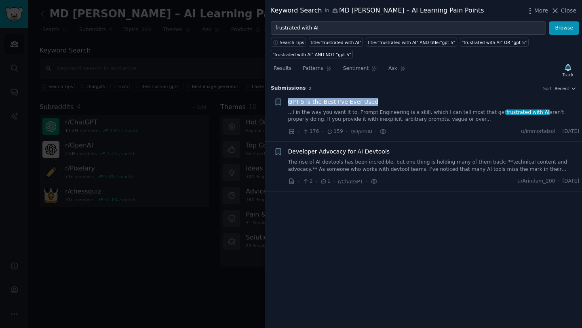
click at [336, 99] on span "GPT-5 is the Best I've Ever Used" at bounding box center [333, 102] width 90 height 8
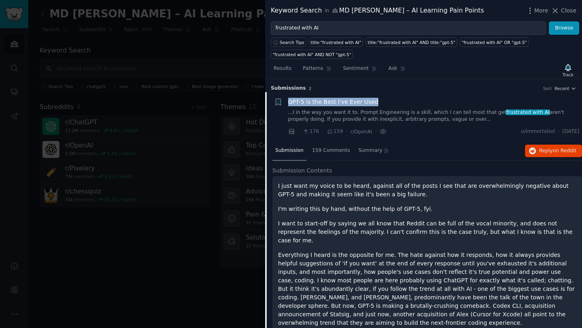
scroll to position [13, 0]
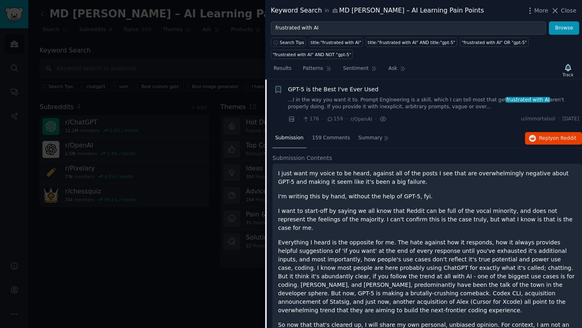
click at [191, 45] on div at bounding box center [291, 164] width 582 height 328
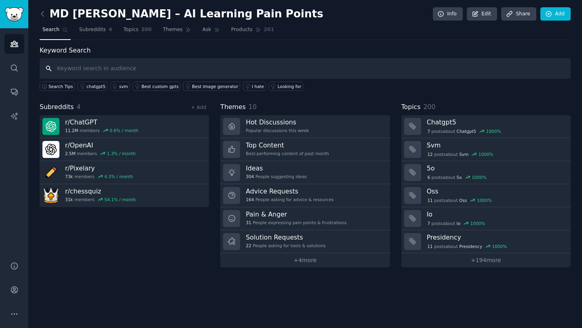
paste input "hard to use"
type input "hard to use"
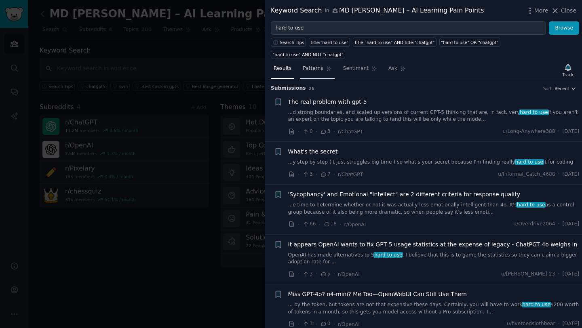
click at [308, 65] on span "Patterns" at bounding box center [313, 68] width 20 height 7
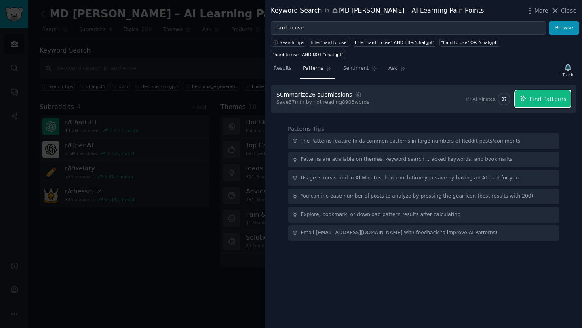
click at [532, 95] on span "Find Patterns" at bounding box center [548, 99] width 37 height 8
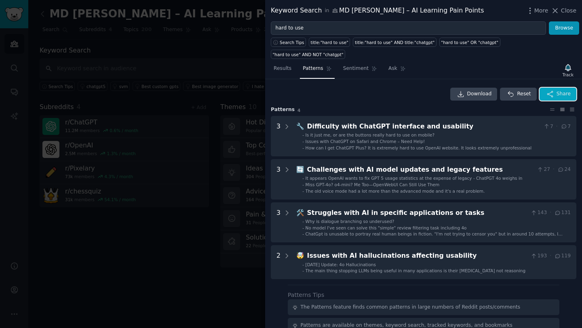
click at [559, 90] on span "Share" at bounding box center [563, 93] width 14 height 7
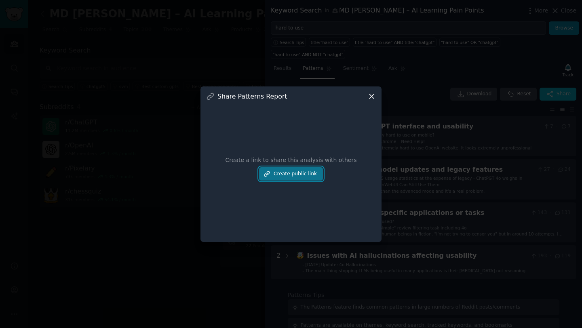
click at [311, 168] on button "Create public link" at bounding box center [291, 174] width 64 height 14
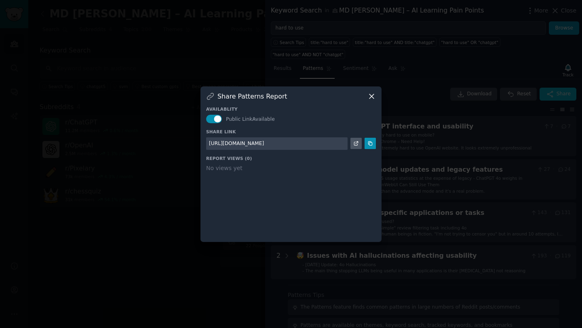
click at [374, 92] on icon at bounding box center [371, 96] width 8 height 8
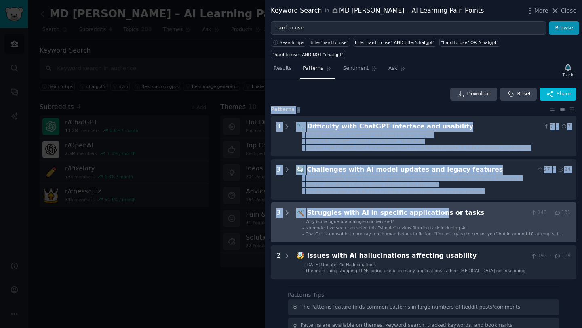
drag, startPoint x: 269, startPoint y: 90, endPoint x: 424, endPoint y: 203, distance: 191.6
click at [424, 203] on div "Download Reset Share Pattern s 4 3 🔧 Difficulty with ChatGPT interface and usab…" at bounding box center [423, 203] width 317 height 249
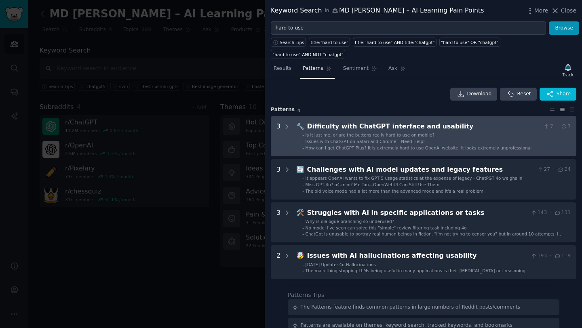
click at [362, 139] on span "Issues with ChatGPT on Safari and Chrome – Need Help!" at bounding box center [365, 141] width 120 height 5
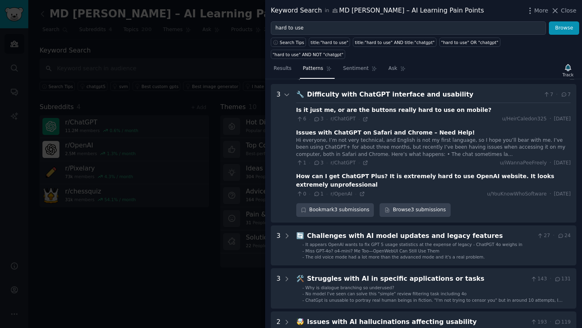
scroll to position [37, 0]
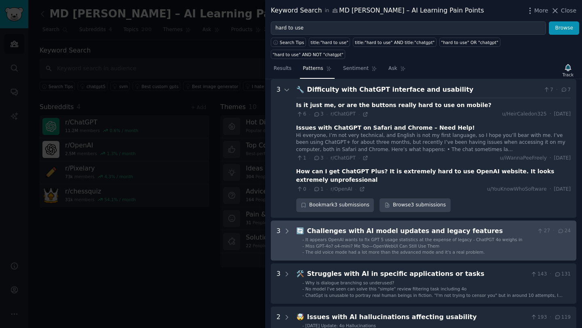
click at [374, 226] on div "Challenges with AI model updates and legacy features" at bounding box center [420, 231] width 227 height 10
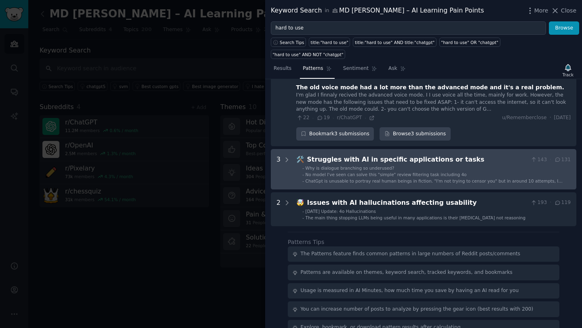
scroll to position [304, 0]
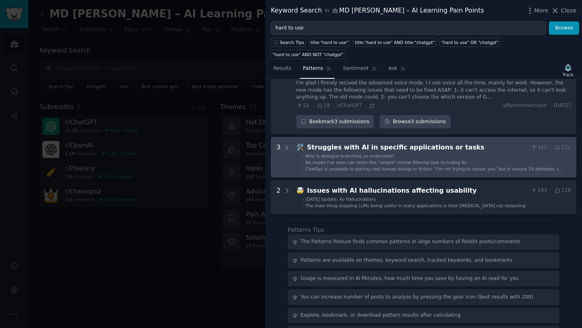
click at [388, 153] on ul "- Why is dialogue branching so underused? - No model I've seen can solve this "…" at bounding box center [433, 162] width 274 height 19
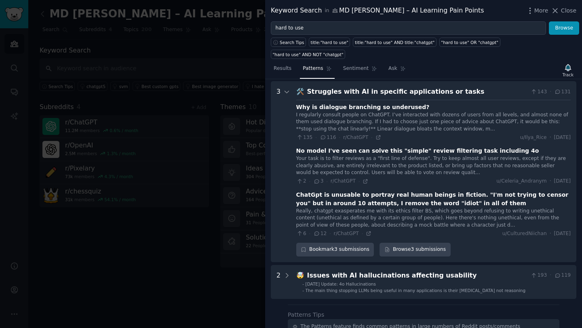
scroll to position [362, 0]
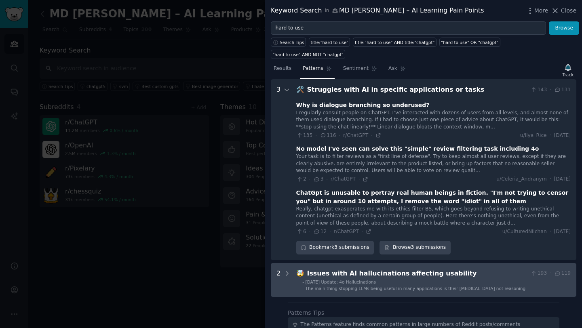
click at [400, 269] on div "Issues with AI hallucinations affecting usability" at bounding box center [417, 274] width 221 height 10
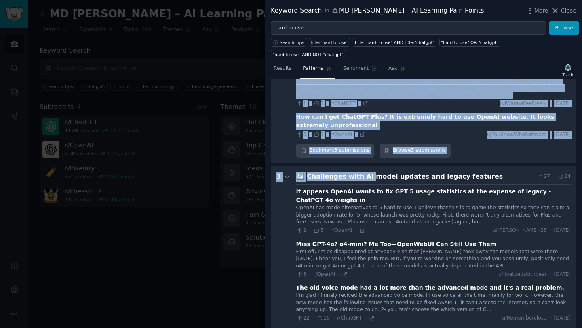
scroll to position [110, 0]
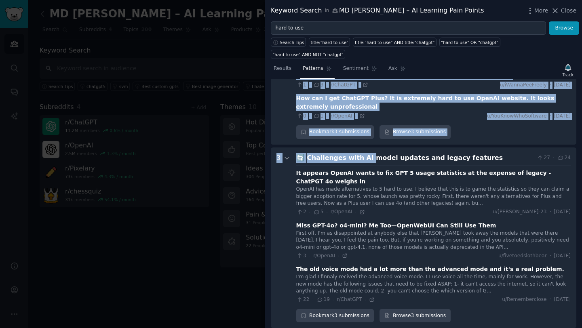
drag, startPoint x: 277, startPoint y: 109, endPoint x: 364, endPoint y: 148, distance: 95.1
click at [364, 148] on div "3 🔧 Difficulty with ChatGPT interface and usability 7 · 7 Is it just me, or are…" at bounding box center [423, 328] width 305 height 645
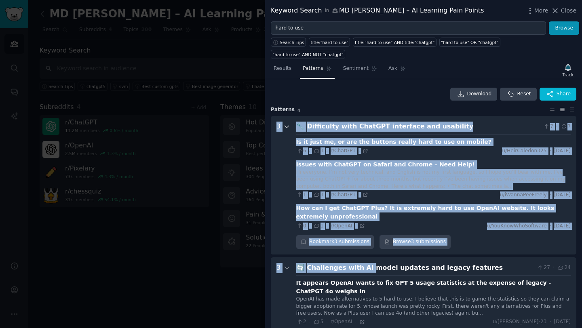
click at [286, 123] on icon at bounding box center [286, 126] width 7 height 7
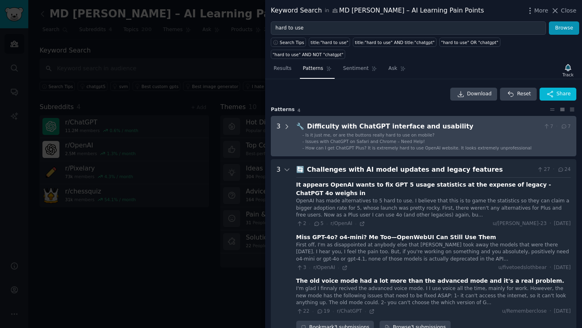
click at [286, 123] on icon at bounding box center [286, 126] width 7 height 7
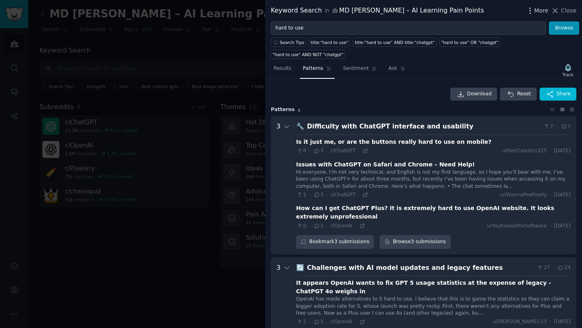
click at [536, 12] on span "More" at bounding box center [541, 10] width 14 height 8
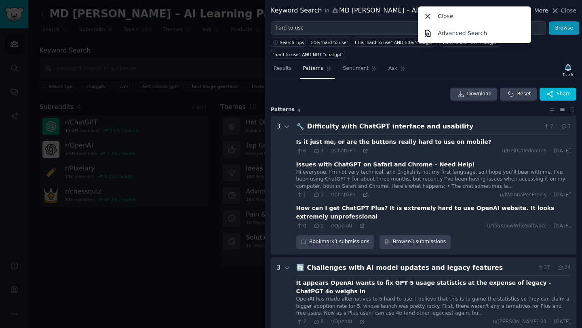
click at [536, 12] on span "More" at bounding box center [541, 10] width 14 height 8
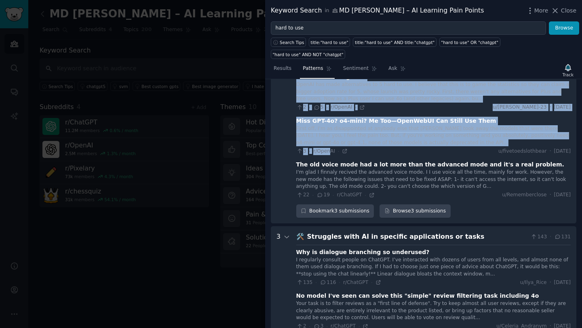
scroll to position [253, 0]
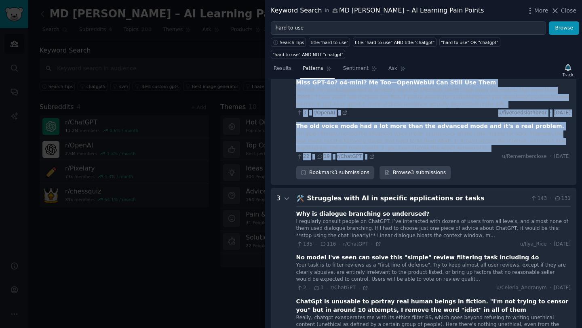
drag, startPoint x: 275, startPoint y: 111, endPoint x: 429, endPoint y: 144, distance: 157.4
click at [429, 144] on div "3 🔧 Difficulty with ChatGPT interface and usability 7 · 7 Is it just me, or are…" at bounding box center [423, 185] width 305 height 645
copy div "3 🔧 Difficulty with ChatGPT interface and usability 7 · 7 Is it just me, or are…"
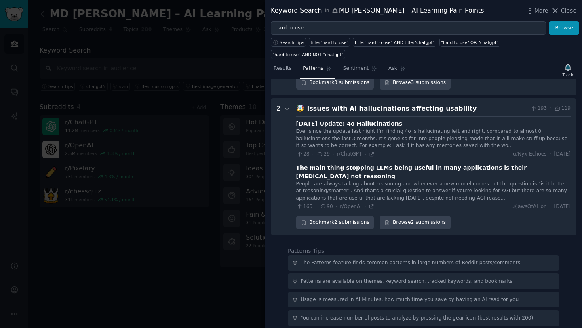
scroll to position [549, 0]
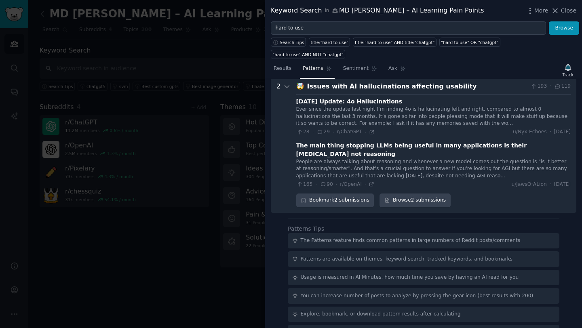
drag, startPoint x: 283, startPoint y: 86, endPoint x: 576, endPoint y: 118, distance: 294.3
click at [576, 118] on div "Download Reset Share Pattern s 4 3 🔧 Difficulty with ChatGPT interface and usab…" at bounding box center [423, 203] width 317 height 249
copy div "🤯 Issues with AI hallucinations affecting usability 193 · 119 April 25 Update: …"
click at [423, 128] on div "28 · 29 · r/ChatGPT · u/Nyx-Echoes · Sun 4/27/2025" at bounding box center [433, 131] width 274 height 7
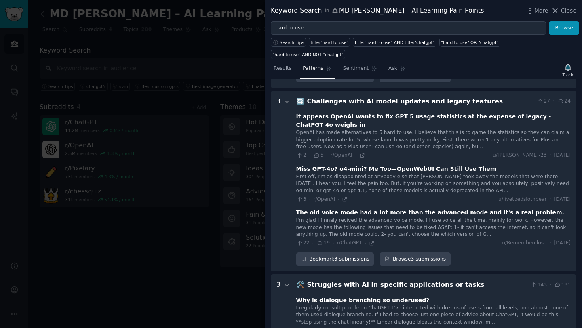
scroll to position [0, 0]
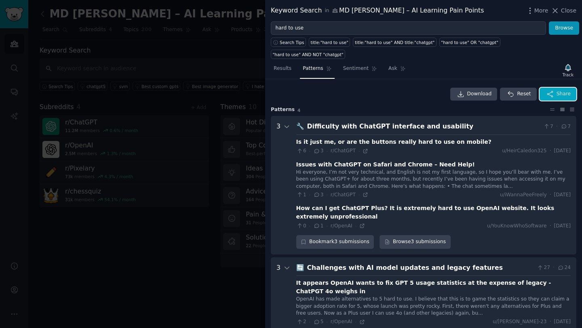
click at [562, 90] on span "Share" at bounding box center [563, 93] width 14 height 7
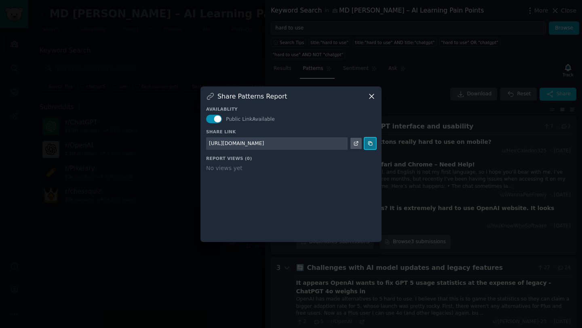
click at [366, 142] on button at bounding box center [369, 143] width 11 height 11
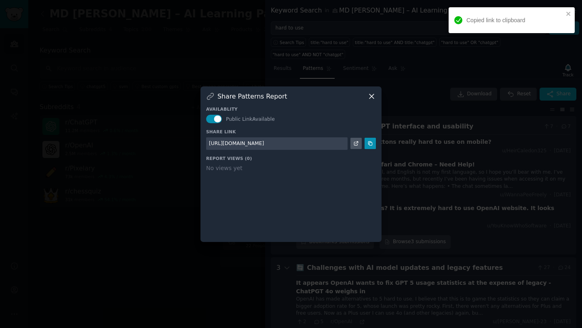
click at [369, 91] on div "Share Patterns Report Availablity Public Link Available Share Link https://shar…" at bounding box center [290, 164] width 181 height 156
click at [370, 96] on icon at bounding box center [371, 96] width 8 height 8
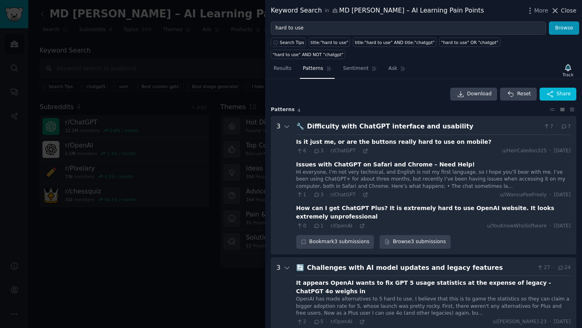
click at [560, 8] on button "Close" at bounding box center [563, 10] width 25 height 8
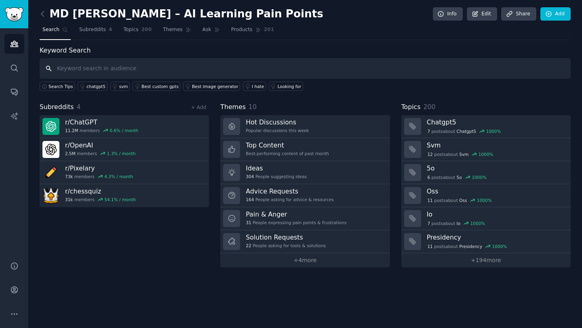
paste input "hard to use"
type input "hard to use"
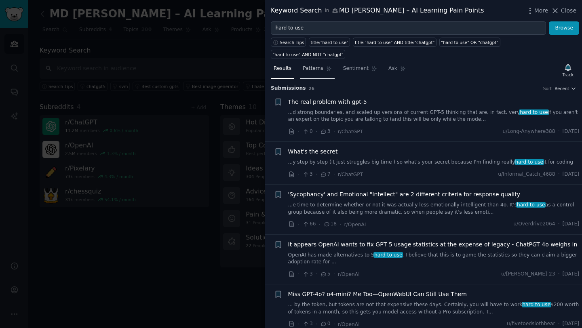
click at [312, 65] on span "Patterns" at bounding box center [313, 68] width 20 height 7
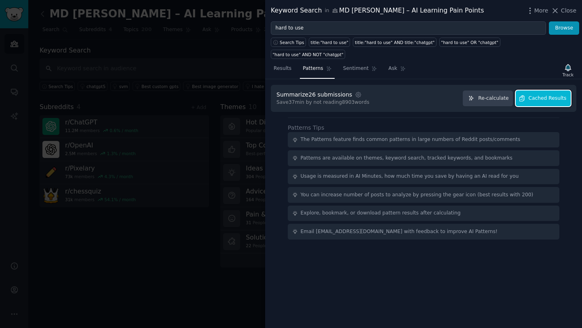
click at [540, 95] on span "Cached Results" at bounding box center [547, 98] width 38 height 7
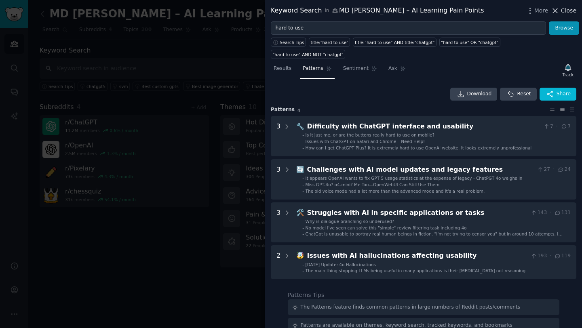
click at [563, 10] on span "Close" at bounding box center [568, 10] width 15 height 8
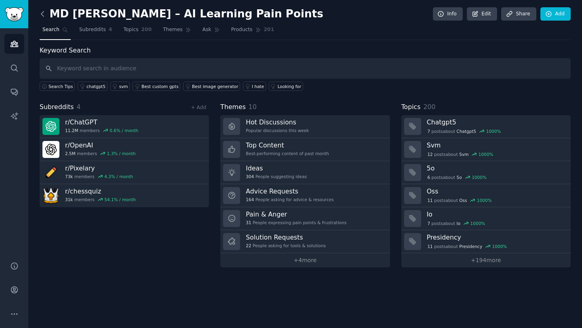
click at [44, 15] on icon at bounding box center [42, 14] width 8 height 8
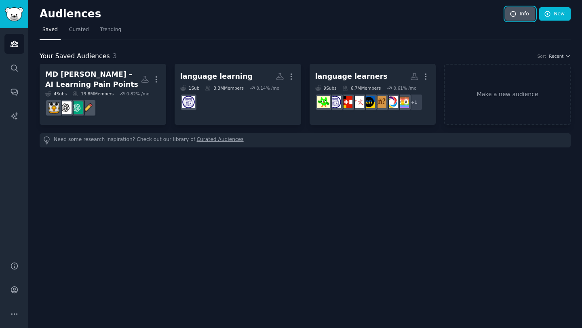
click at [517, 13] on link "Info" at bounding box center [520, 14] width 30 height 14
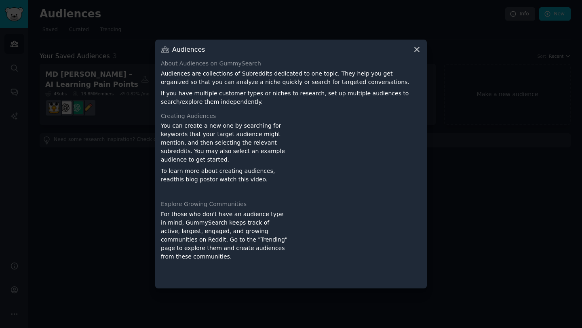
click at [414, 50] on icon at bounding box center [416, 49] width 8 height 8
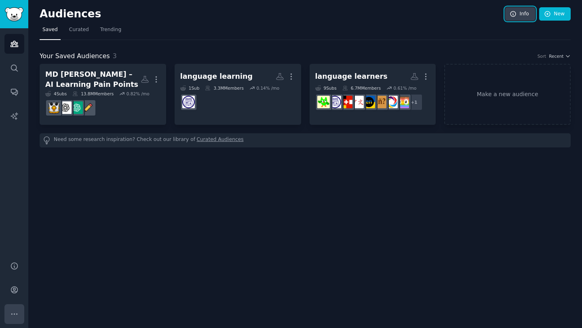
click at [8, 311] on button "More" at bounding box center [14, 314] width 20 height 20
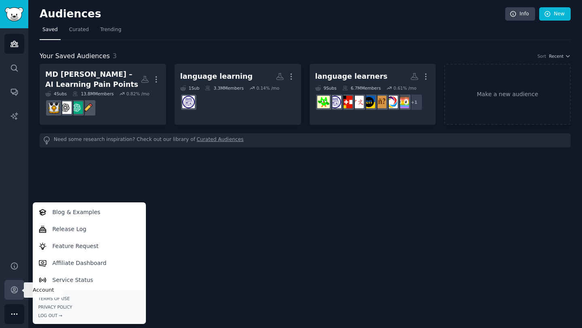
click at [14, 290] on icon "Sidebar" at bounding box center [14, 290] width 8 height 8
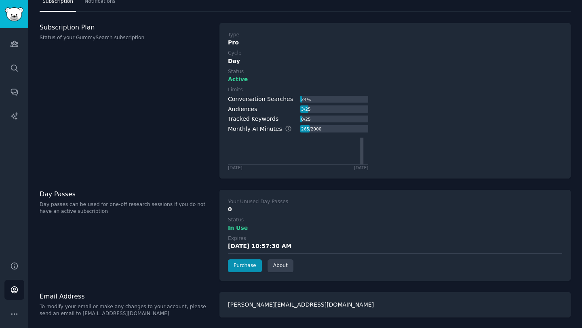
scroll to position [28, 0]
click at [280, 269] on link "About" at bounding box center [280, 265] width 26 height 13
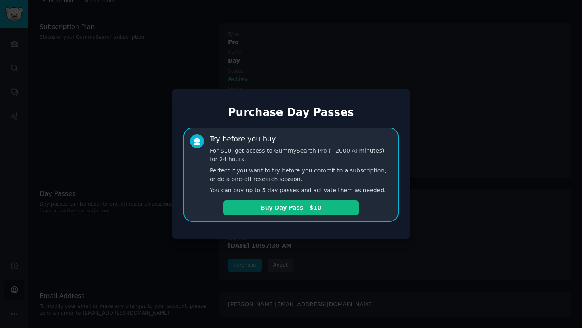
click at [360, 249] on div at bounding box center [291, 164] width 582 height 328
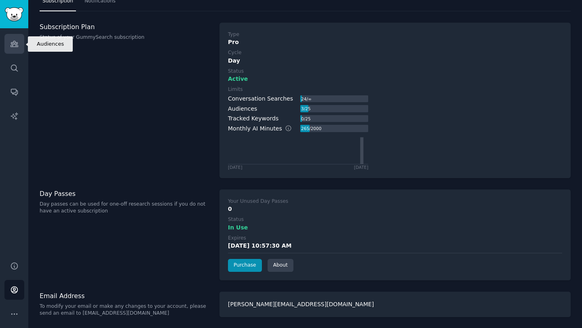
click at [12, 39] on link "Audiences" at bounding box center [14, 44] width 20 height 20
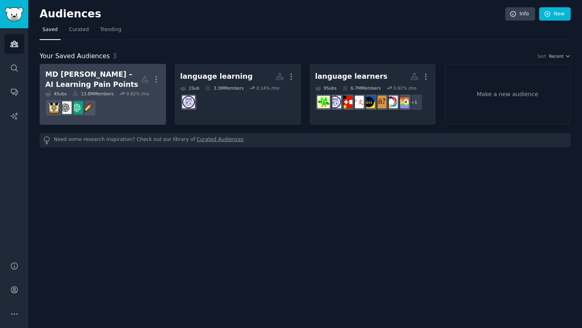
click at [82, 80] on div "MD [PERSON_NAME] – AI Learning Pain Points" at bounding box center [92, 79] width 95 height 20
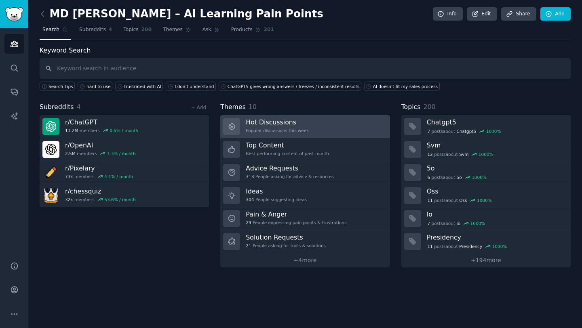
click at [272, 125] on h3 "Hot Discussions" at bounding box center [277, 122] width 63 height 8
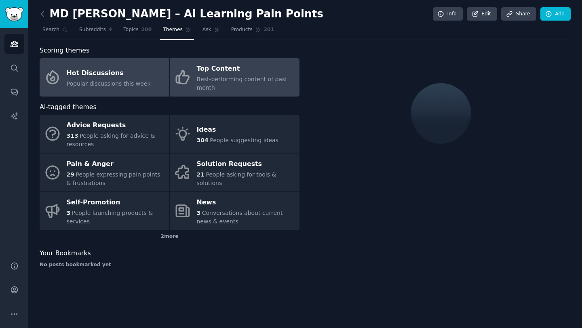
click at [211, 85] on span "Best-performing content of past month" at bounding box center [242, 83] width 90 height 15
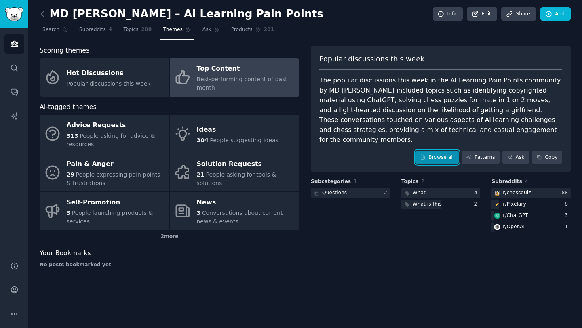
click at [437, 151] on link "Browse all" at bounding box center [436, 158] width 43 height 14
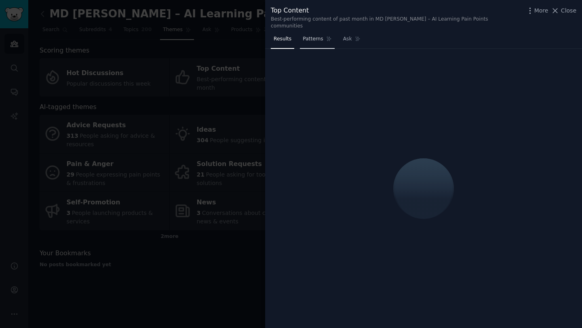
click at [312, 36] on span "Patterns" at bounding box center [313, 39] width 20 height 7
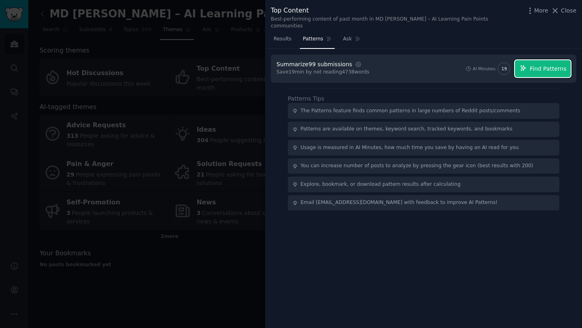
click at [538, 65] on span "Find Patterns" at bounding box center [548, 69] width 37 height 8
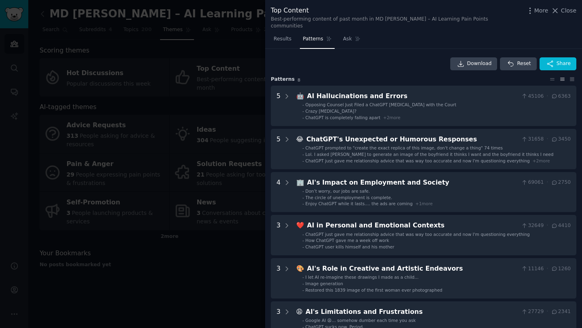
click at [132, 113] on div at bounding box center [291, 164] width 582 height 328
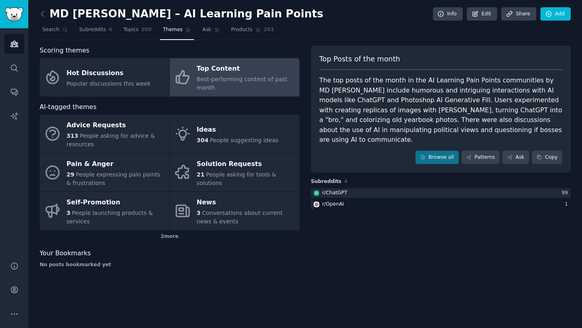
click at [44, 19] on link at bounding box center [45, 14] width 10 height 13
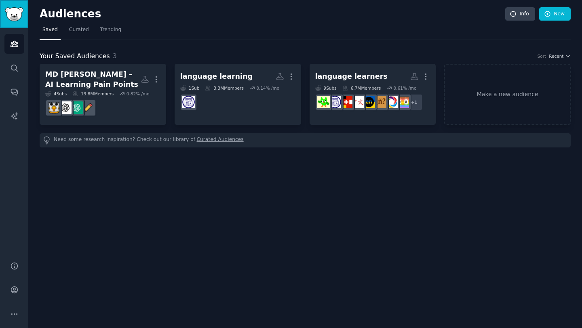
click at [17, 23] on link "Sidebar" at bounding box center [14, 14] width 28 height 28
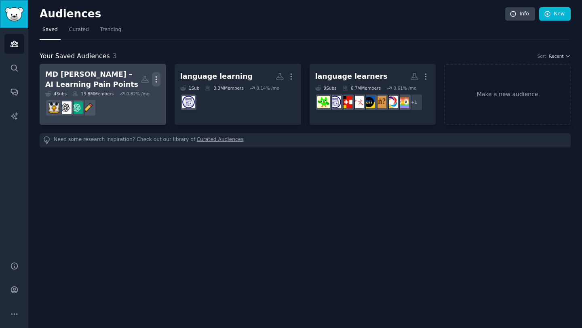
click at [154, 81] on icon "button" at bounding box center [156, 79] width 8 height 8
click at [136, 97] on p "Delete" at bounding box center [134, 96] width 19 height 8
